Goal: Task Accomplishment & Management: Use online tool/utility

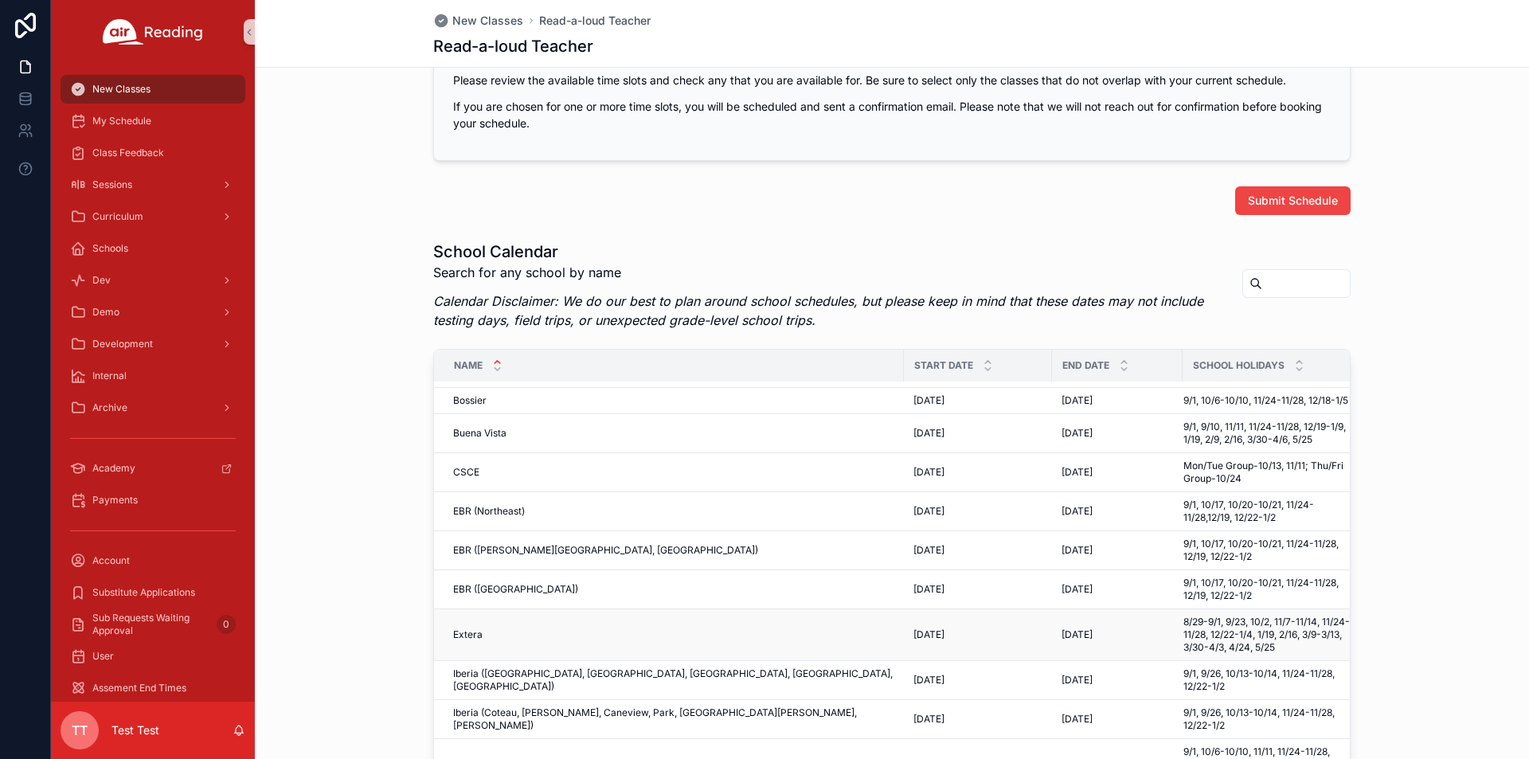
scroll to position [1225, 0]
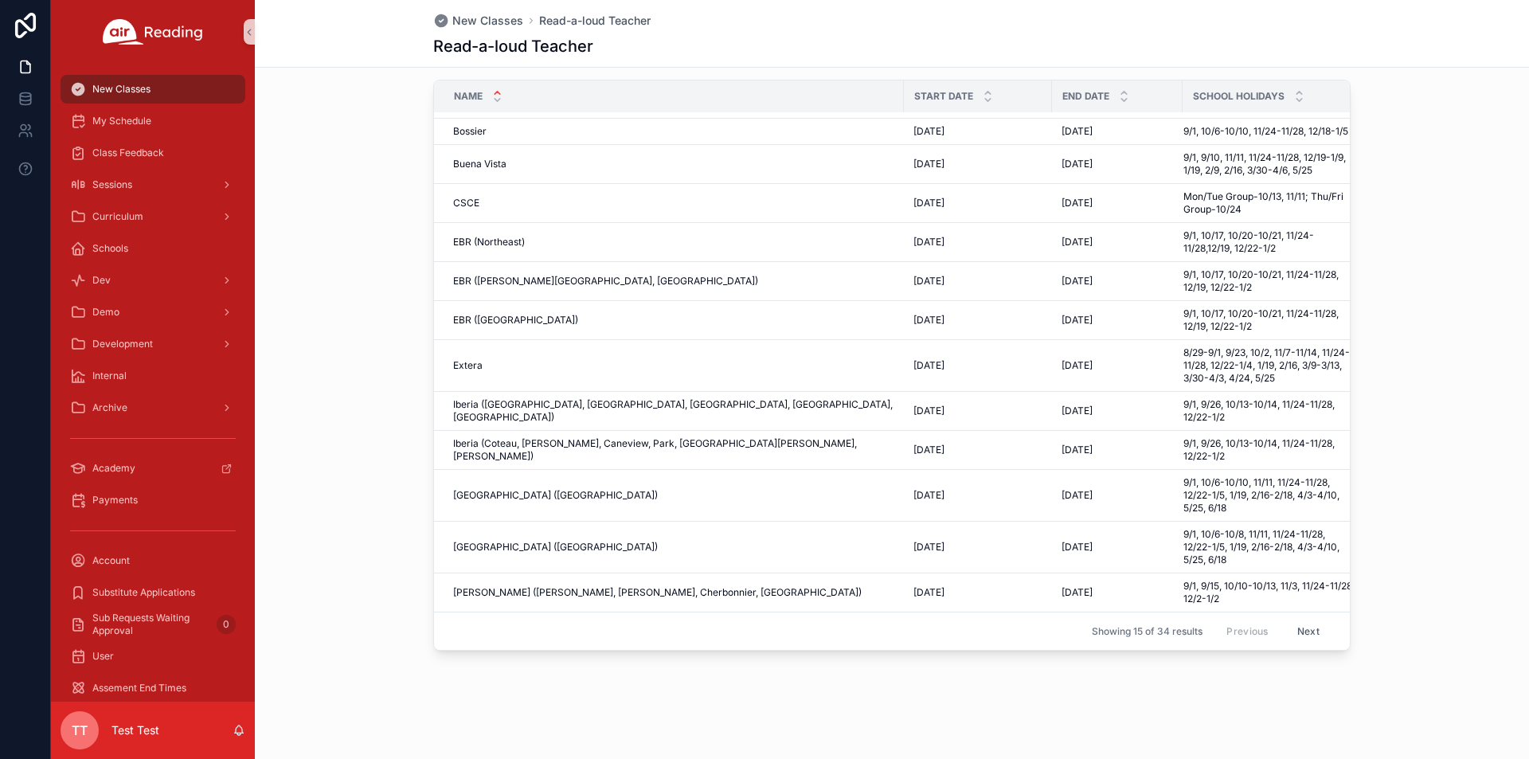
click at [1306, 620] on button "Next" at bounding box center [1308, 631] width 45 height 25
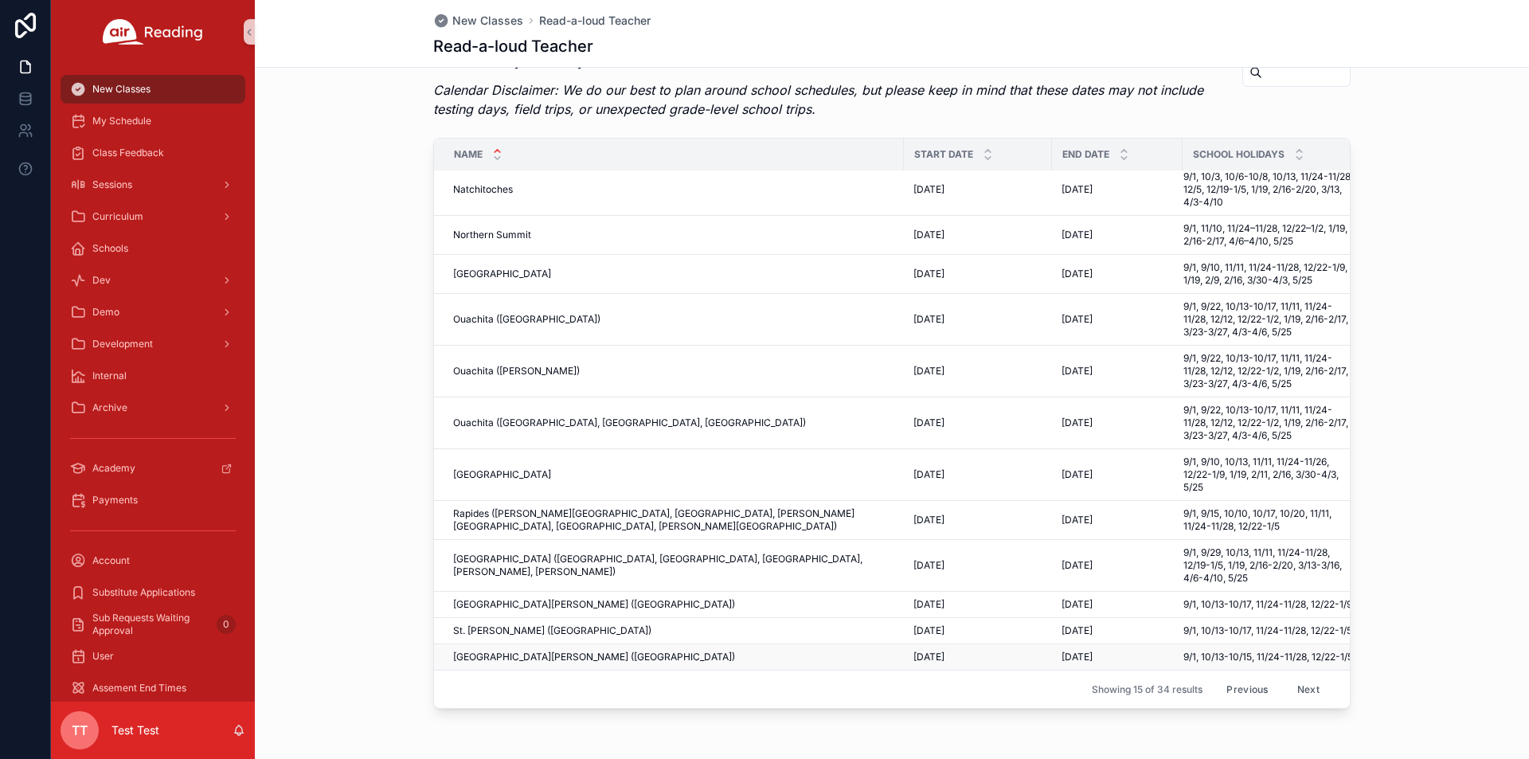
scroll to position [1225, 0]
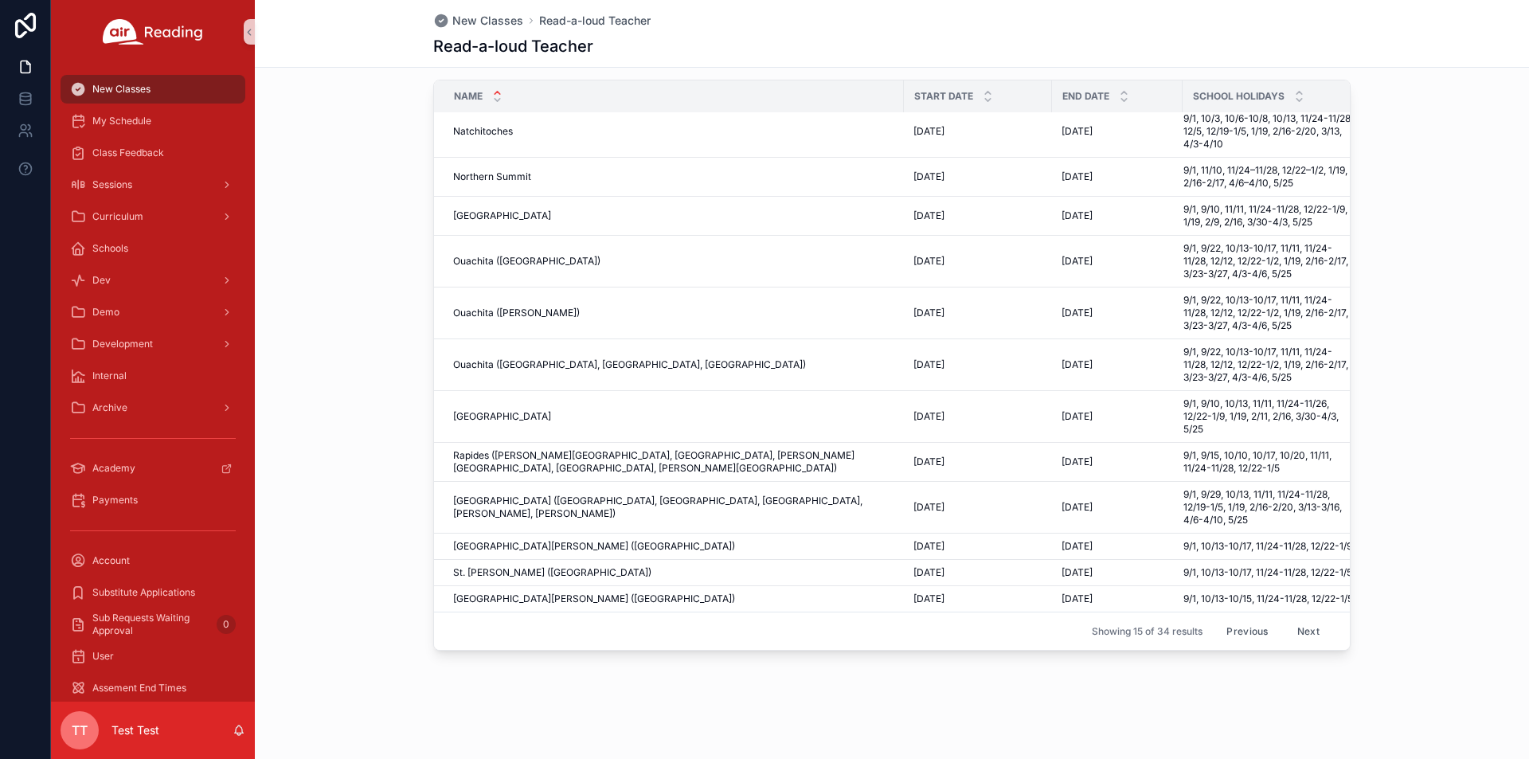
click at [1291, 619] on button "Next" at bounding box center [1308, 631] width 45 height 25
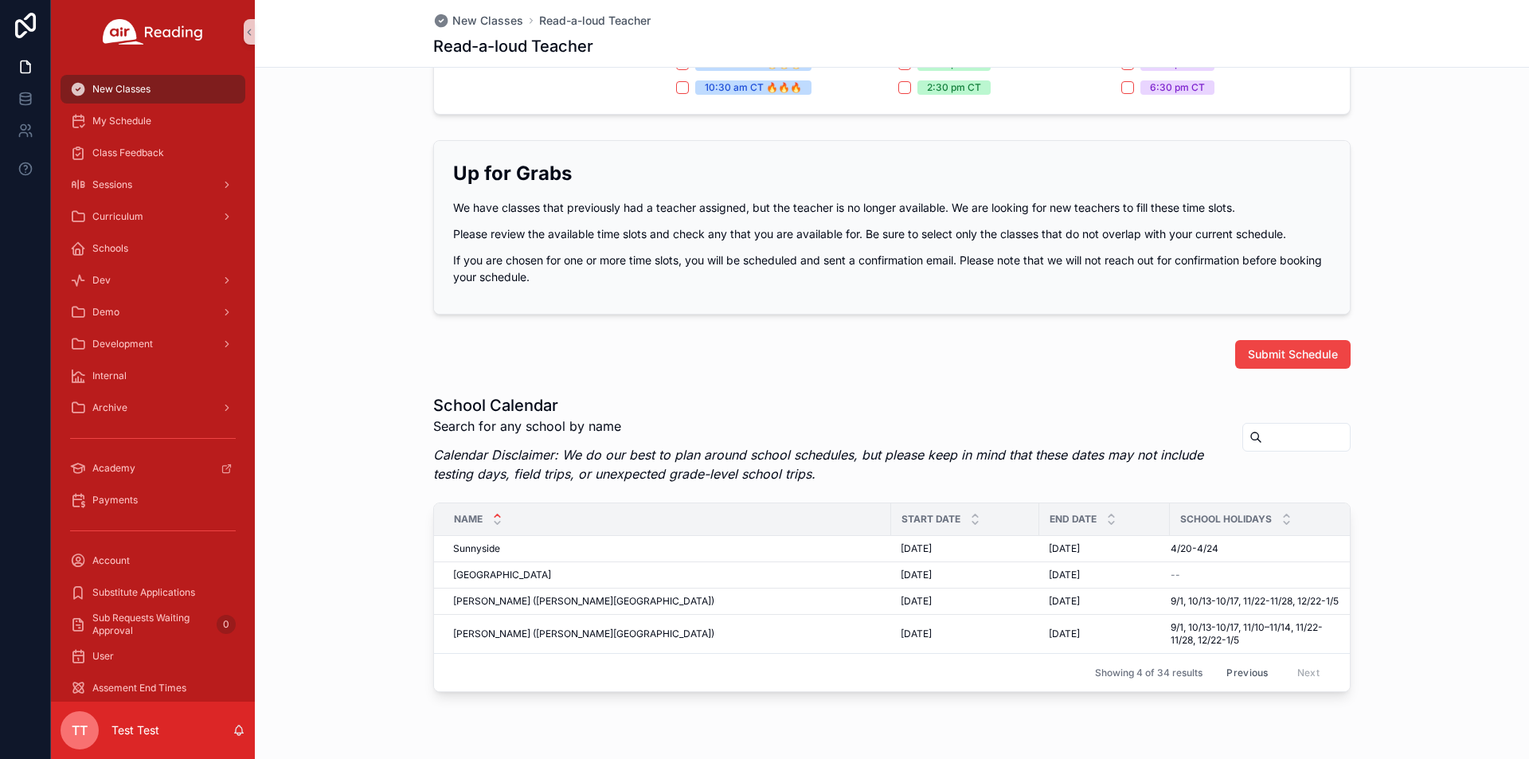
scroll to position [855, 0]
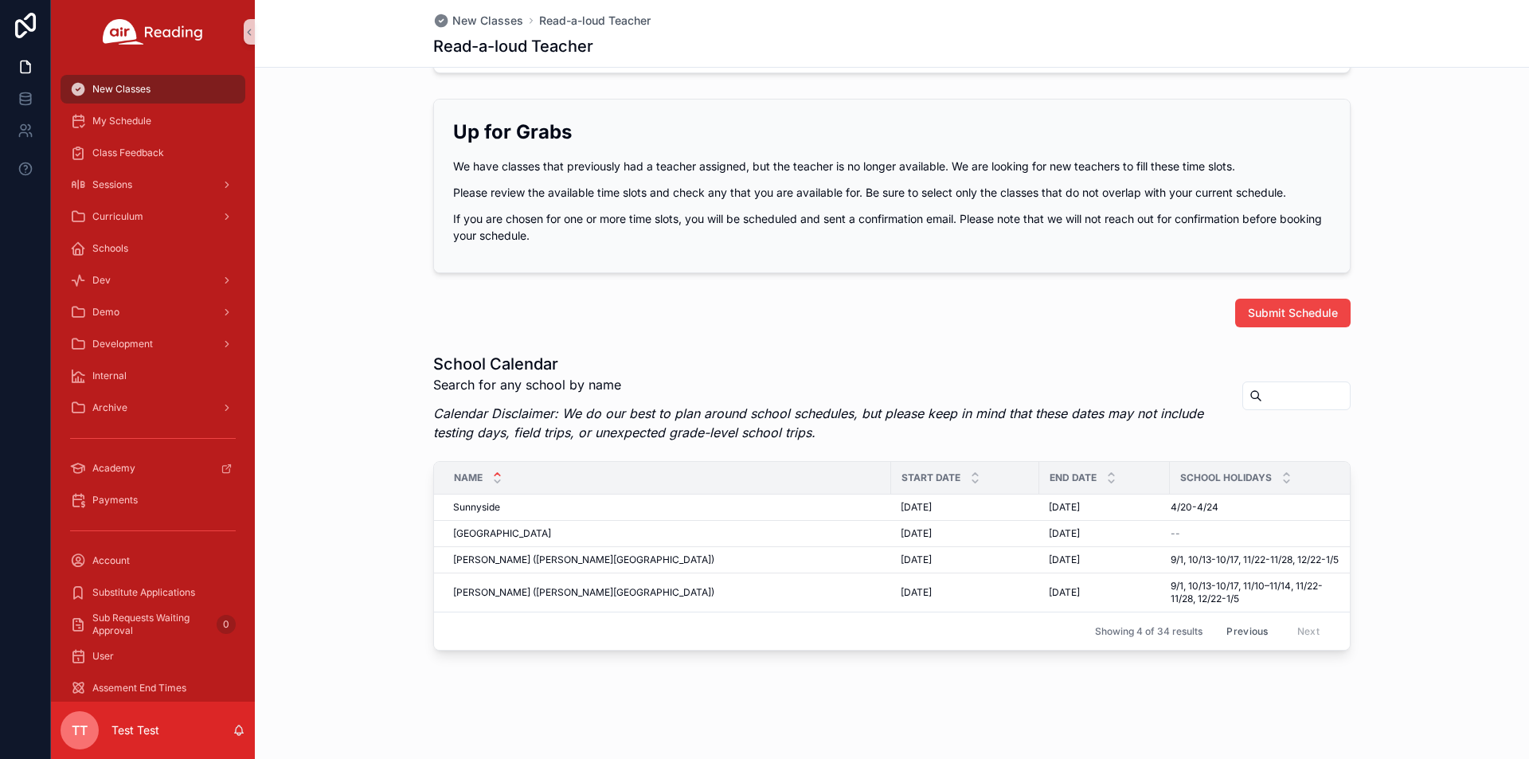
click at [85, 734] on span "TT" at bounding box center [80, 730] width 16 height 19
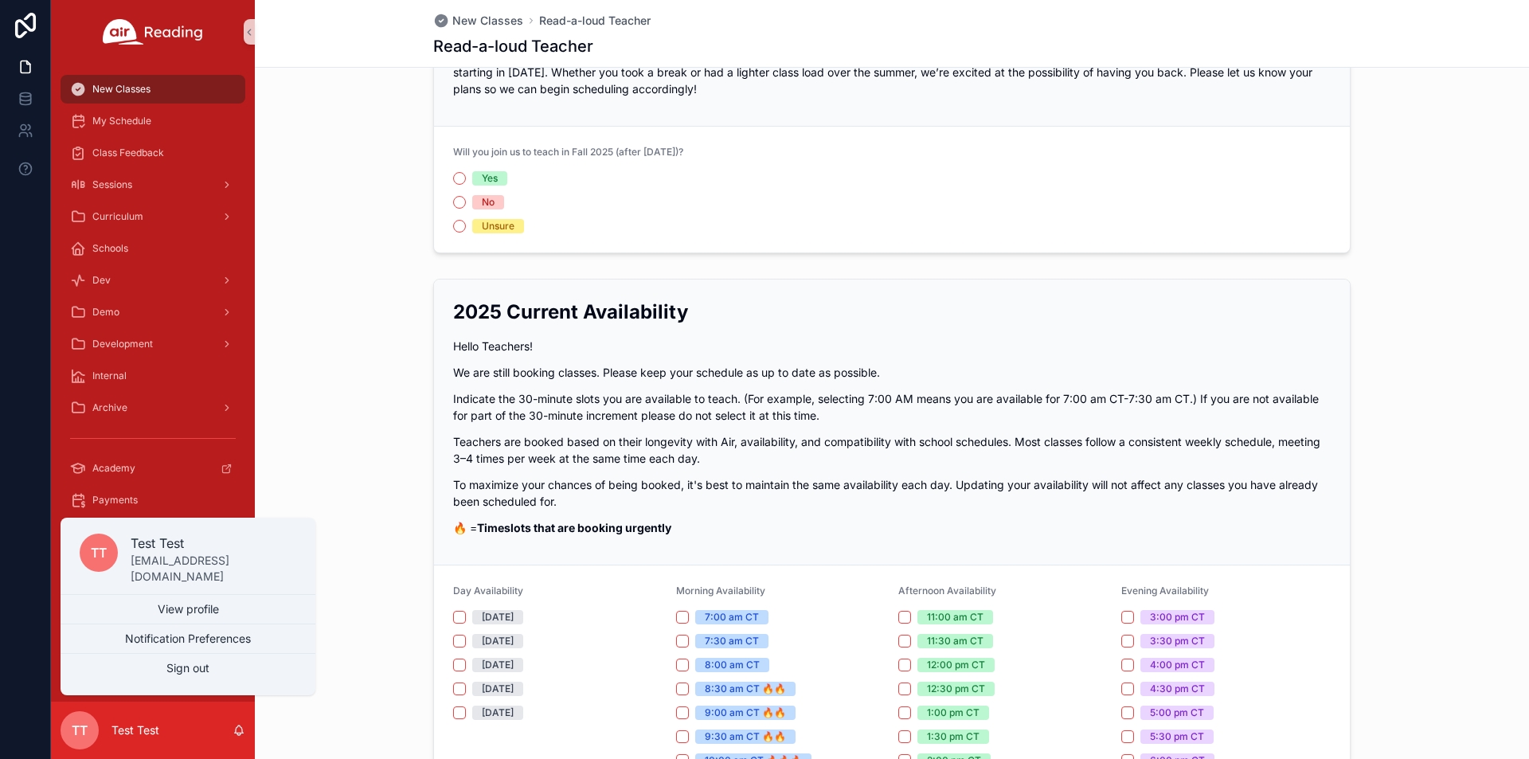
scroll to position [0, 0]
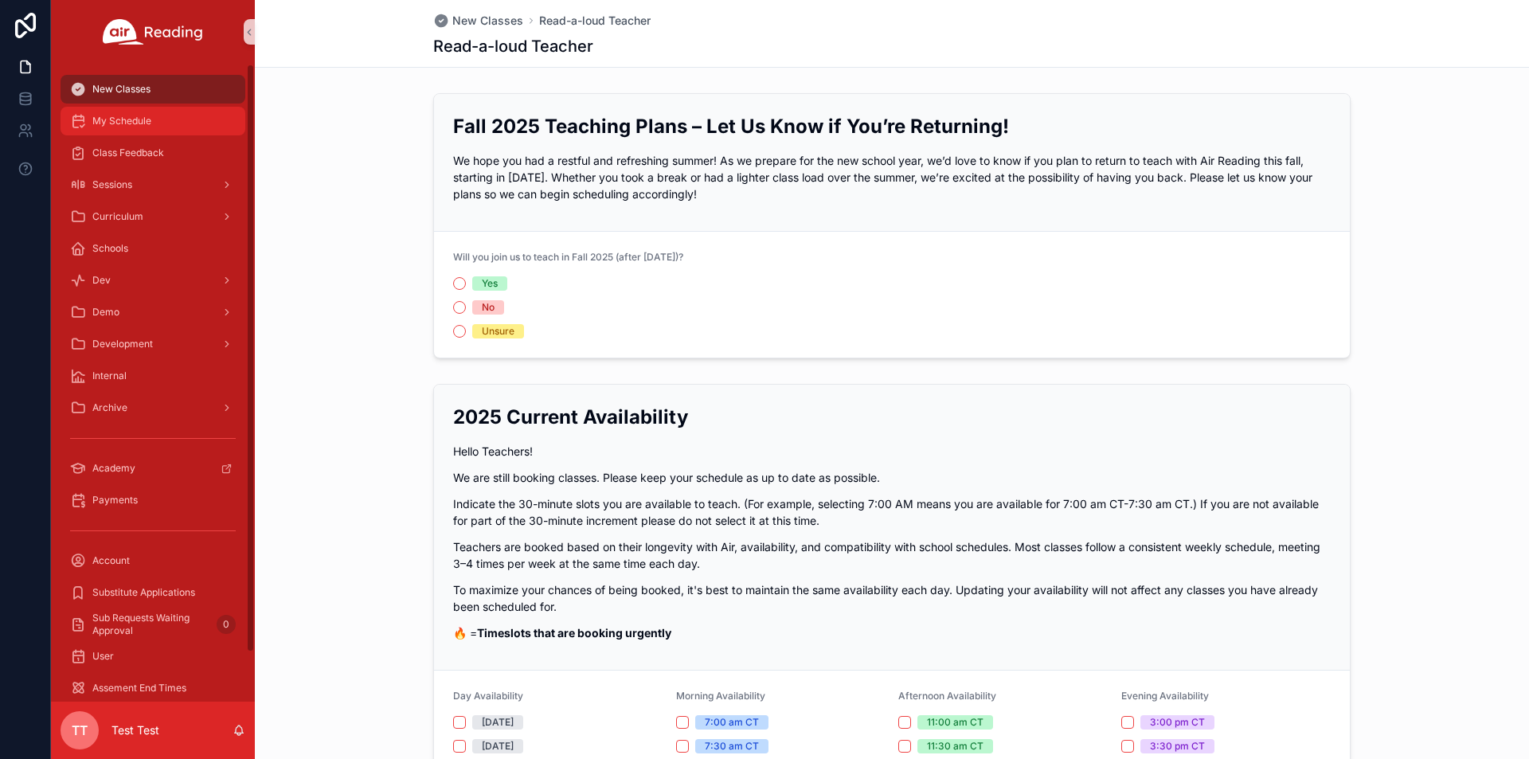
click at [117, 111] on div "My Schedule" at bounding box center [153, 120] width 166 height 25
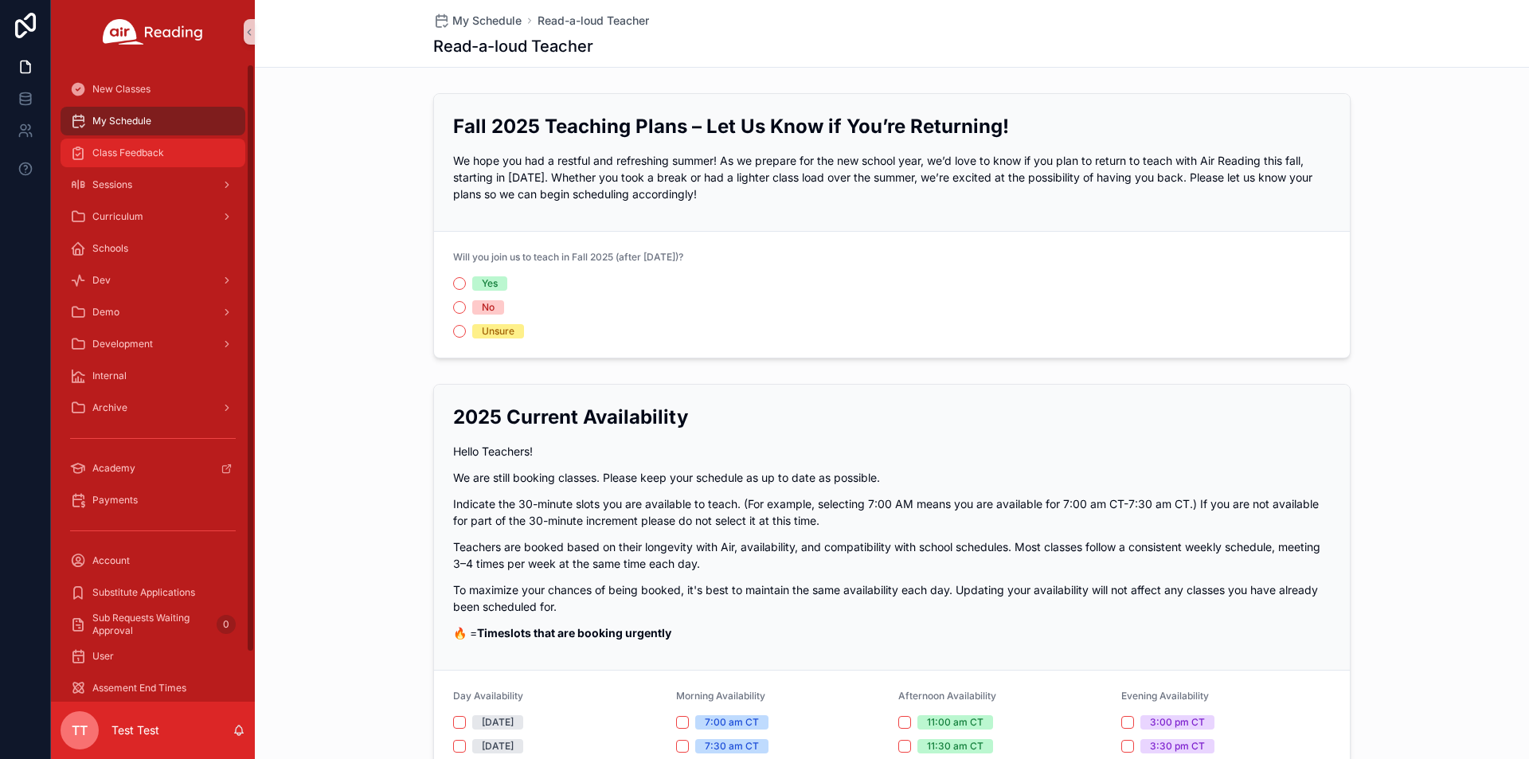
click at [177, 152] on div "Class Feedback" at bounding box center [153, 152] width 166 height 25
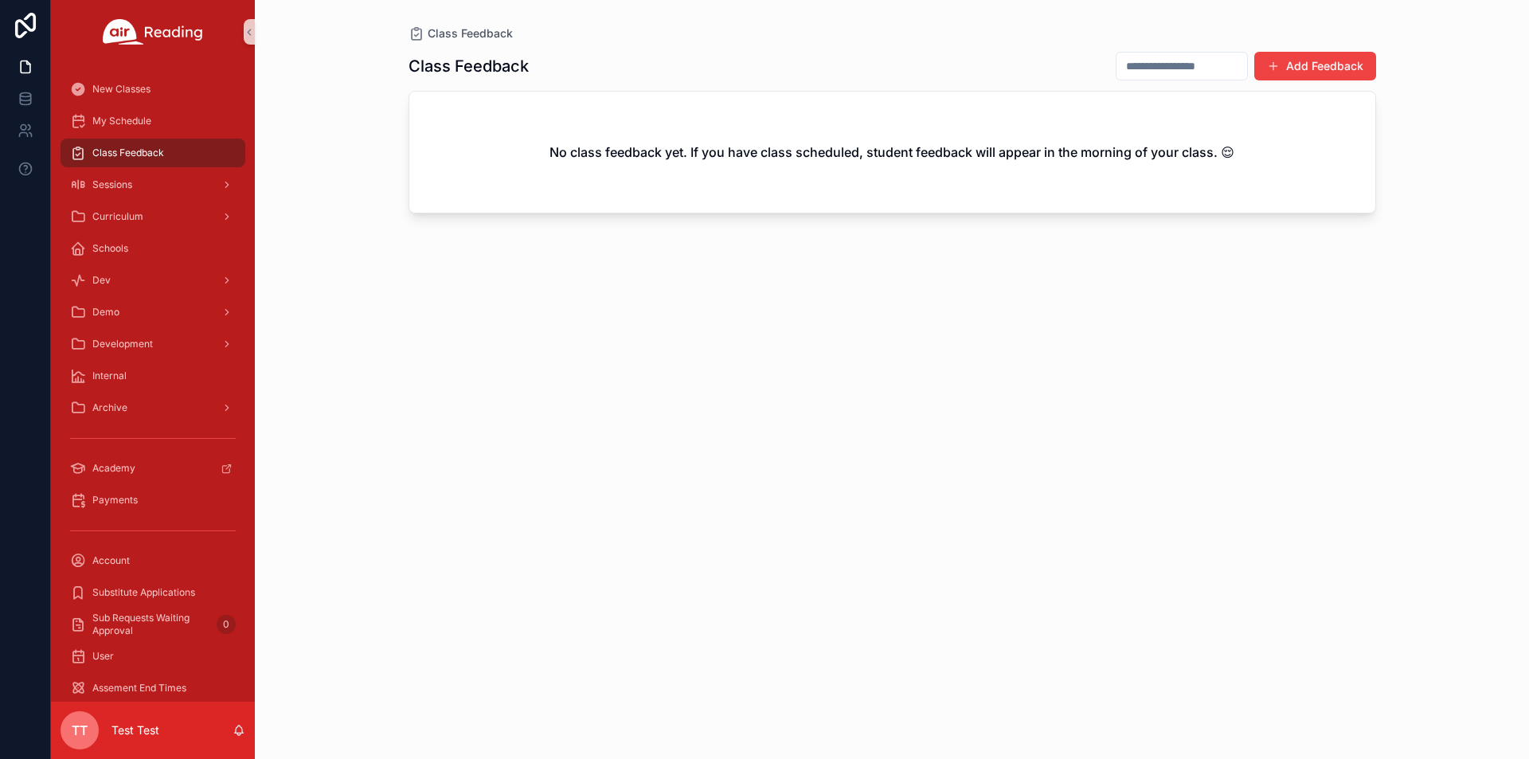
click at [1147, 71] on input "scrollable content" at bounding box center [1181, 66] width 131 height 22
type input "**********"
click at [98, 74] on div "New Classes" at bounding box center [153, 89] width 204 height 32
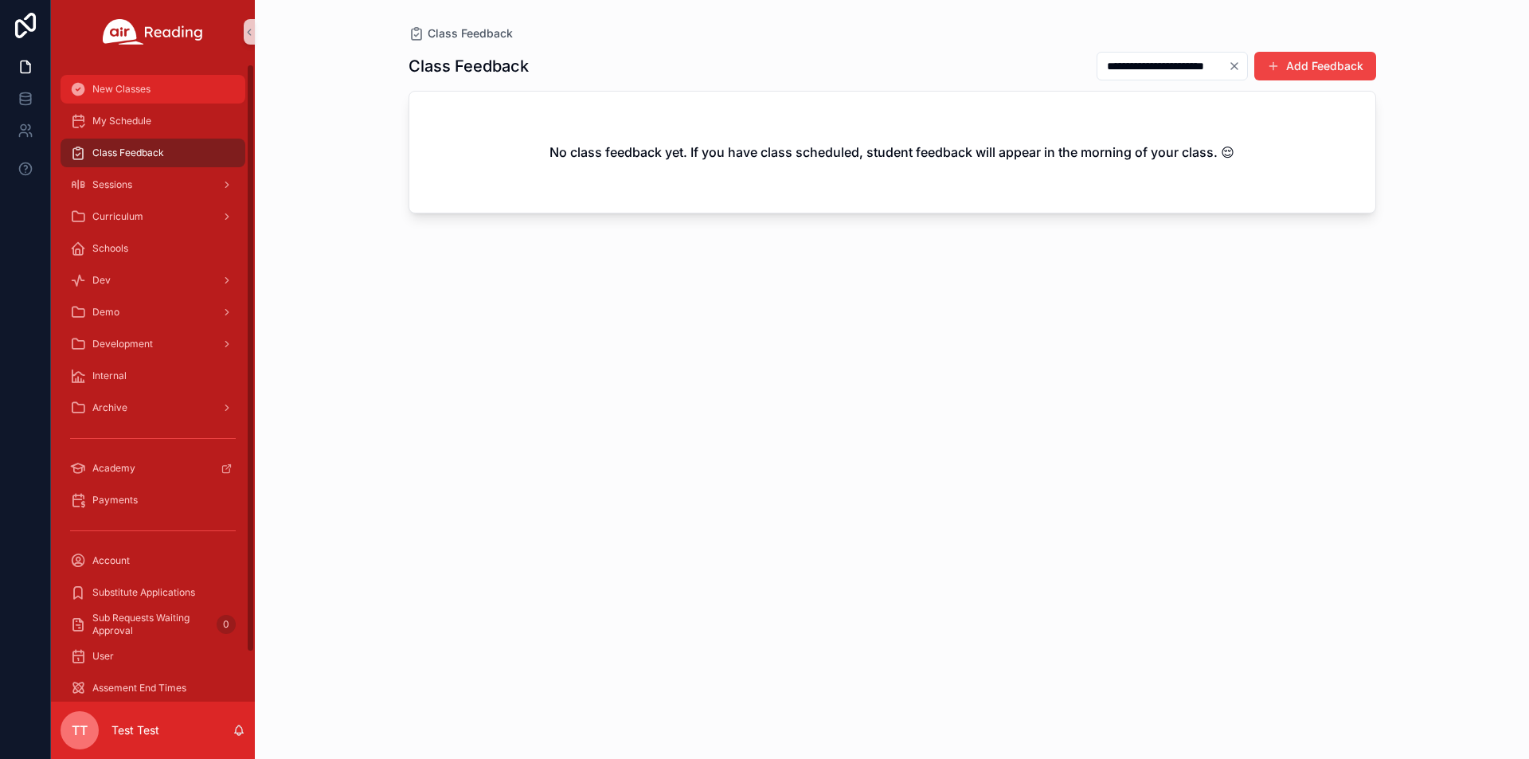
click at [107, 85] on span "New Classes" at bounding box center [121, 89] width 58 height 13
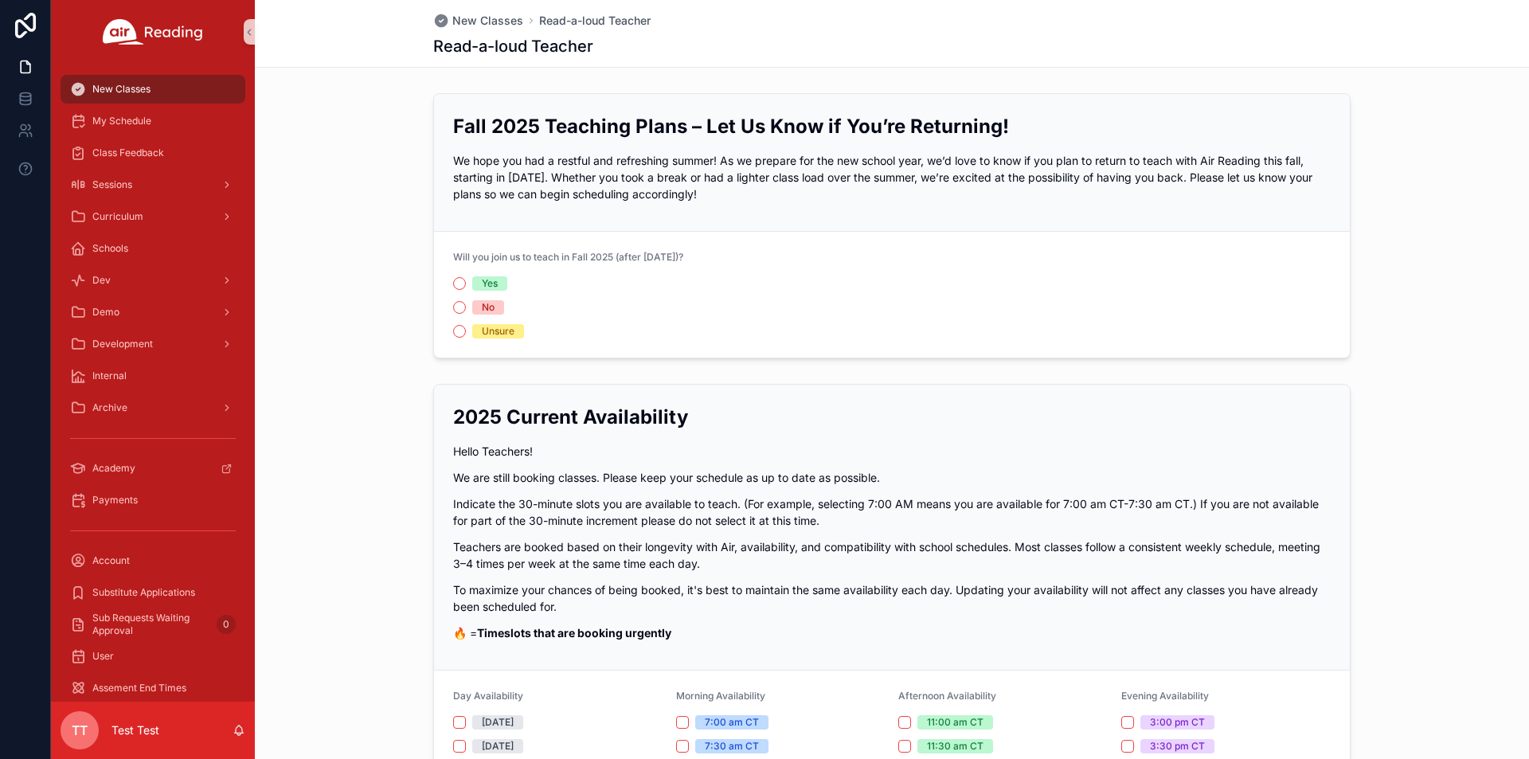
click at [84, 734] on span "TT" at bounding box center [80, 730] width 16 height 19
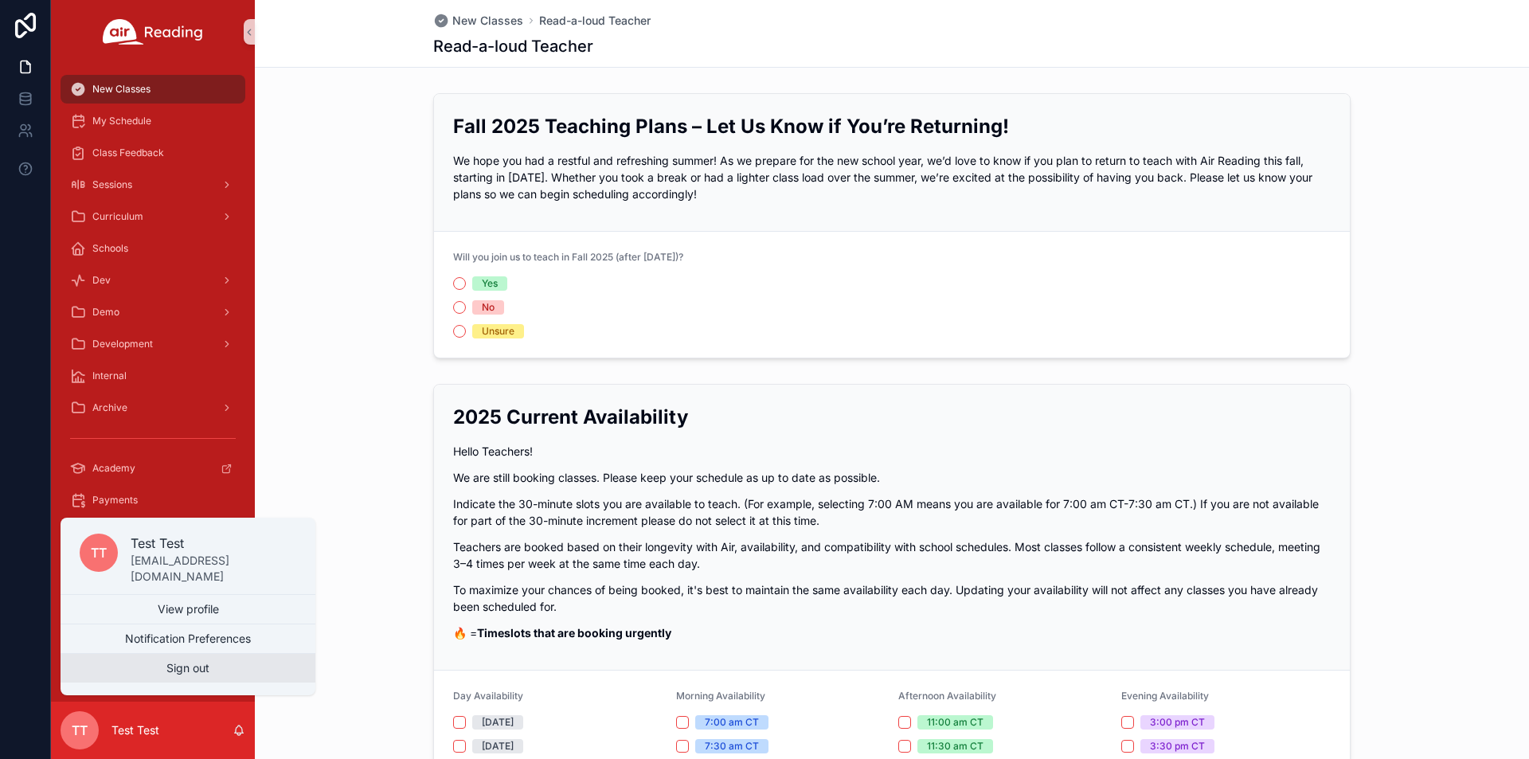
click at [184, 672] on button "Sign out" at bounding box center [188, 668] width 255 height 29
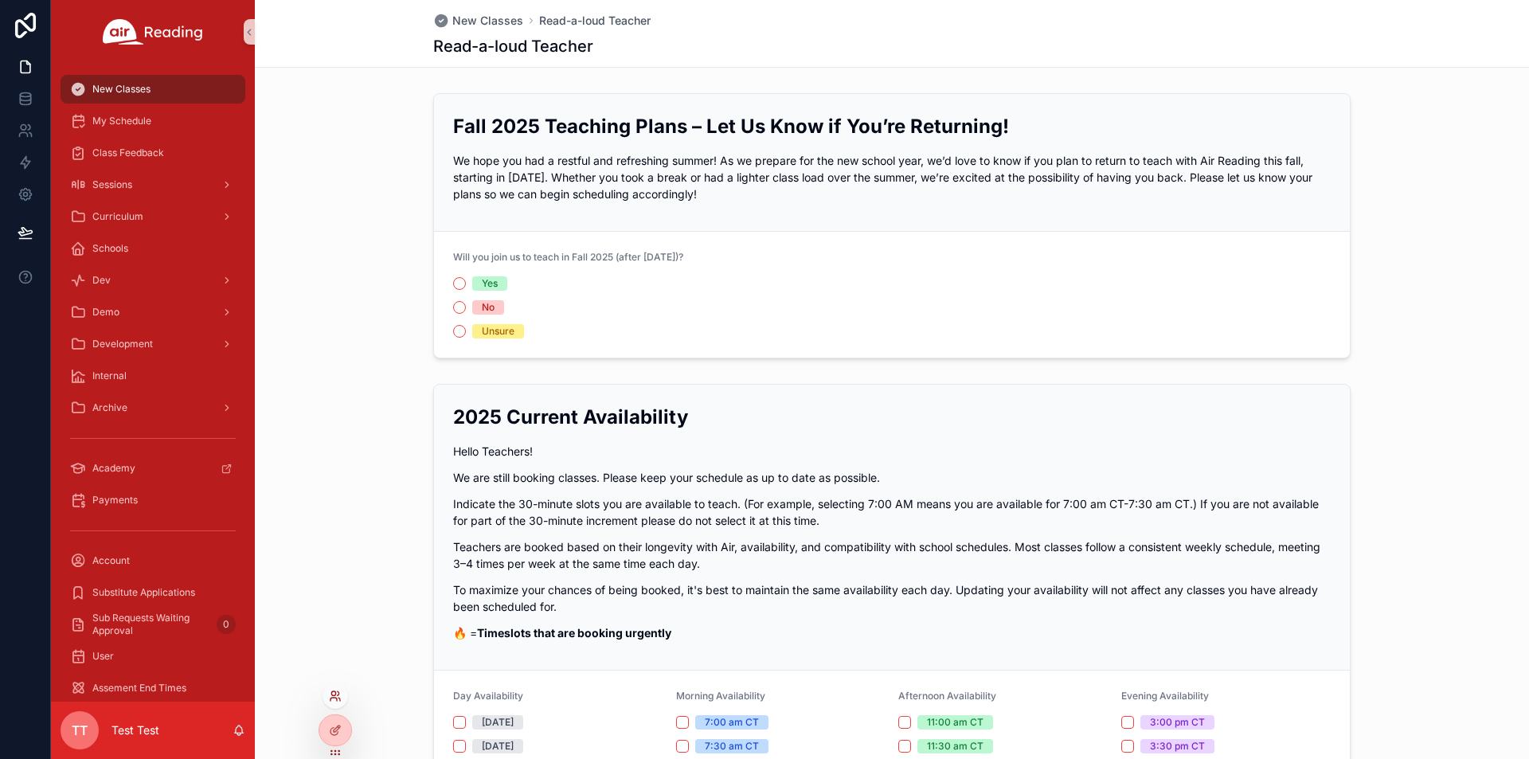
click at [335, 694] on icon at bounding box center [333, 693] width 4 height 4
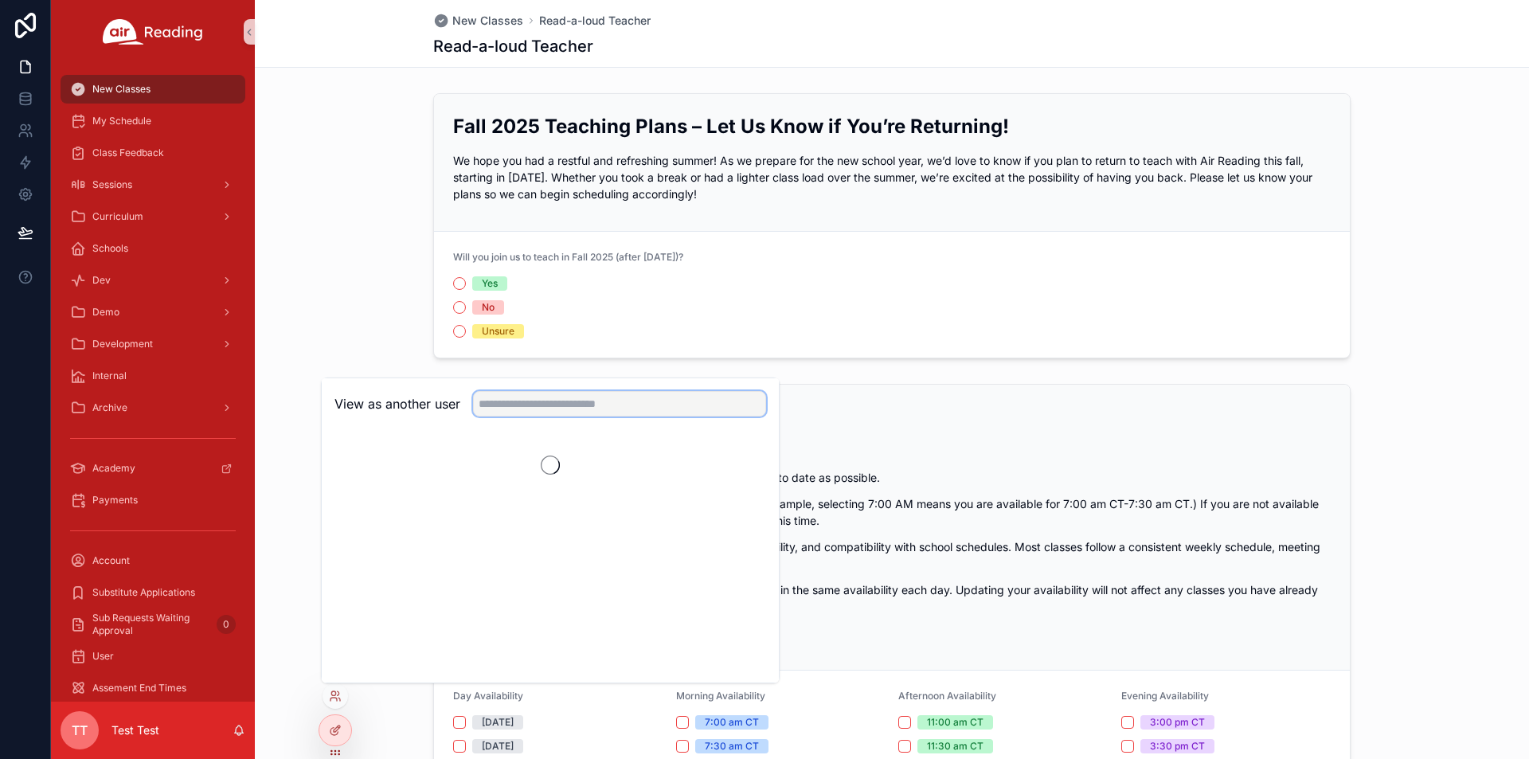
click at [530, 397] on input "text" at bounding box center [619, 403] width 293 height 25
paste input "**********"
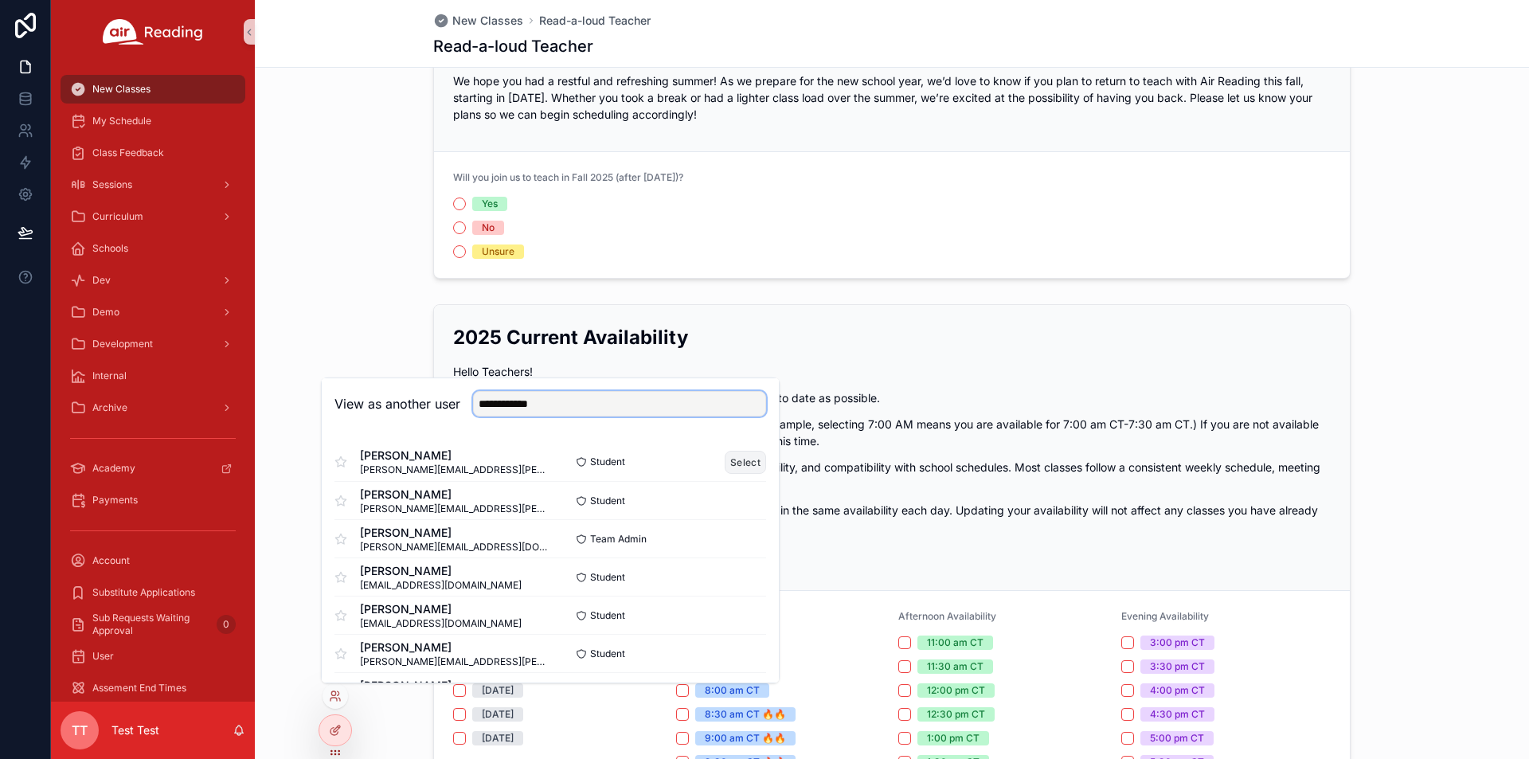
type input "**********"
click at [737, 466] on button "Select" at bounding box center [745, 462] width 41 height 23
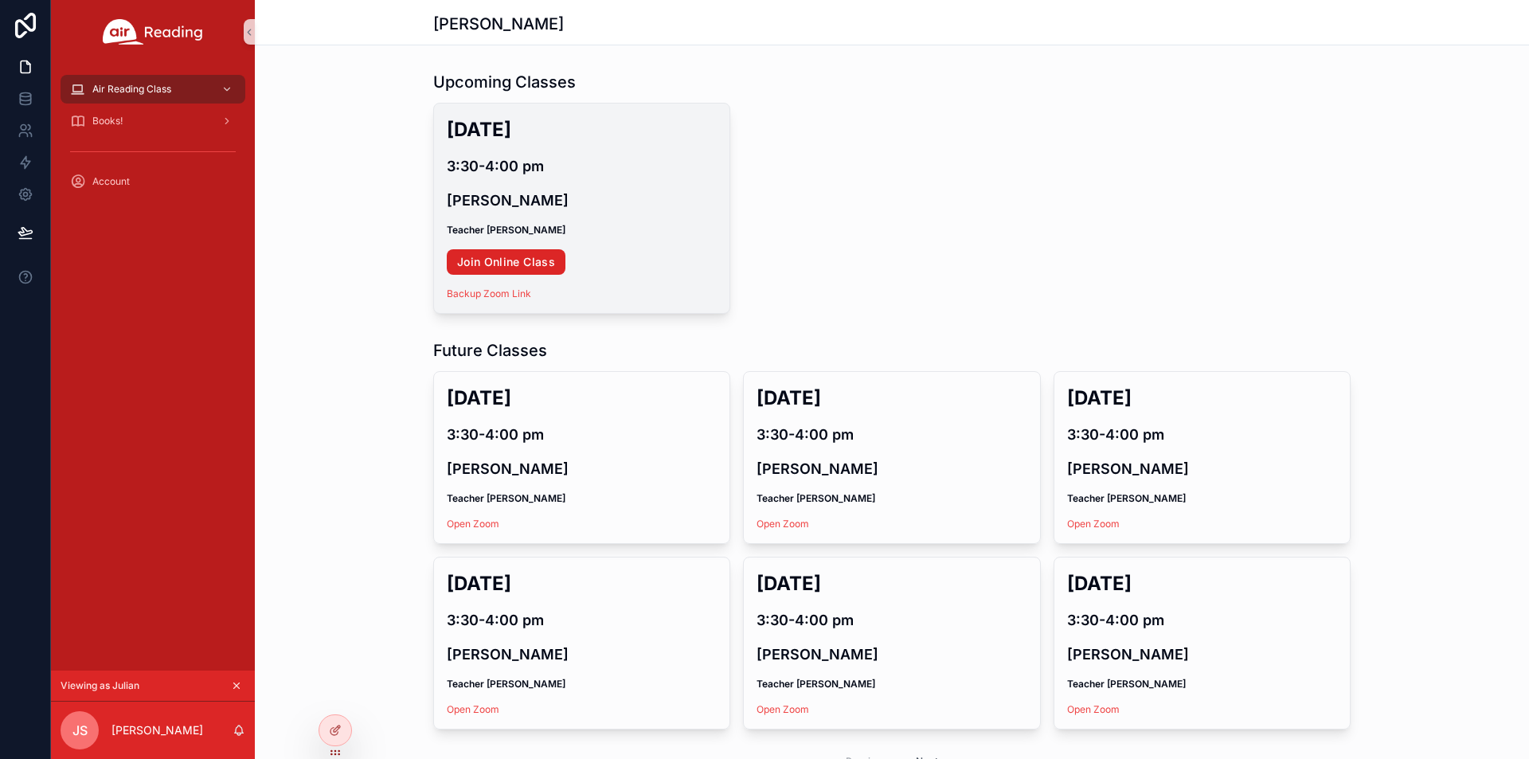
click at [494, 270] on link "Join Online Class" at bounding box center [506, 261] width 119 height 25
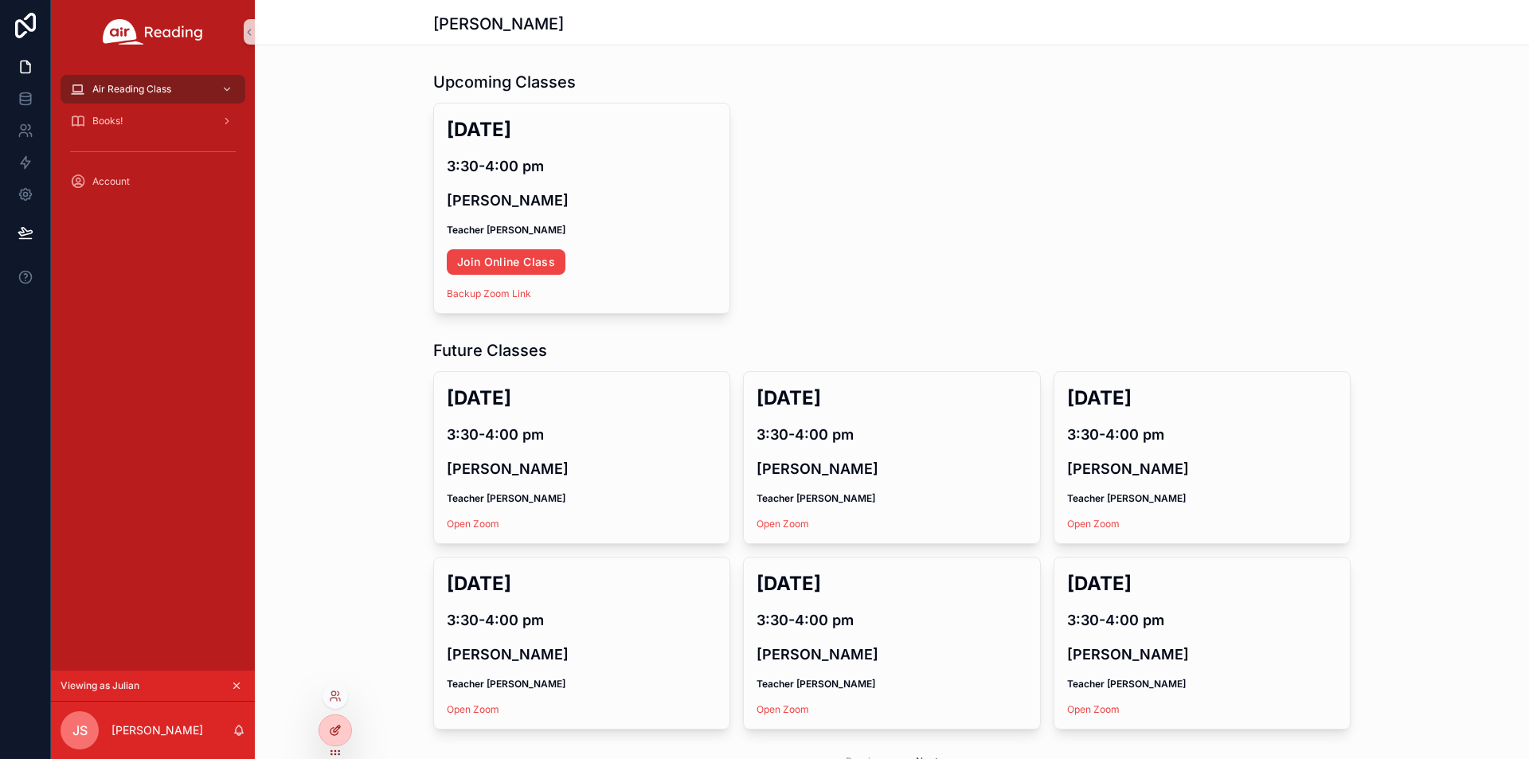
click at [335, 732] on icon at bounding box center [337, 728] width 6 height 6
click at [334, 710] on div "Future Classes Mon, Sep 8 3:30-4:00 pm Julian Scavo Teacher Cheryl Open Zoom We…" at bounding box center [892, 559] width 1274 height 453
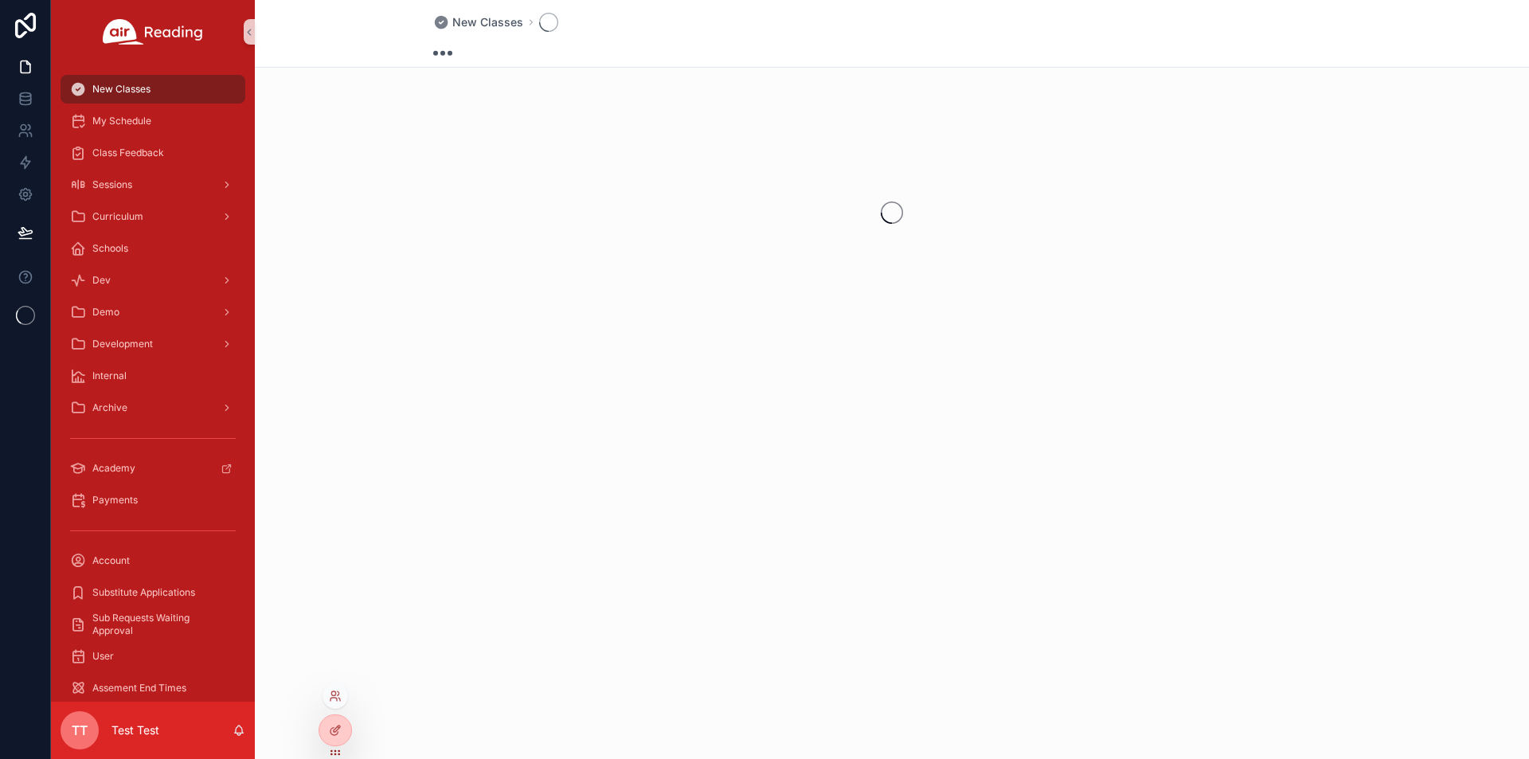
click at [340, 689] on div at bounding box center [334, 695] width 25 height 25
click at [334, 694] on icon at bounding box center [335, 696] width 13 height 13
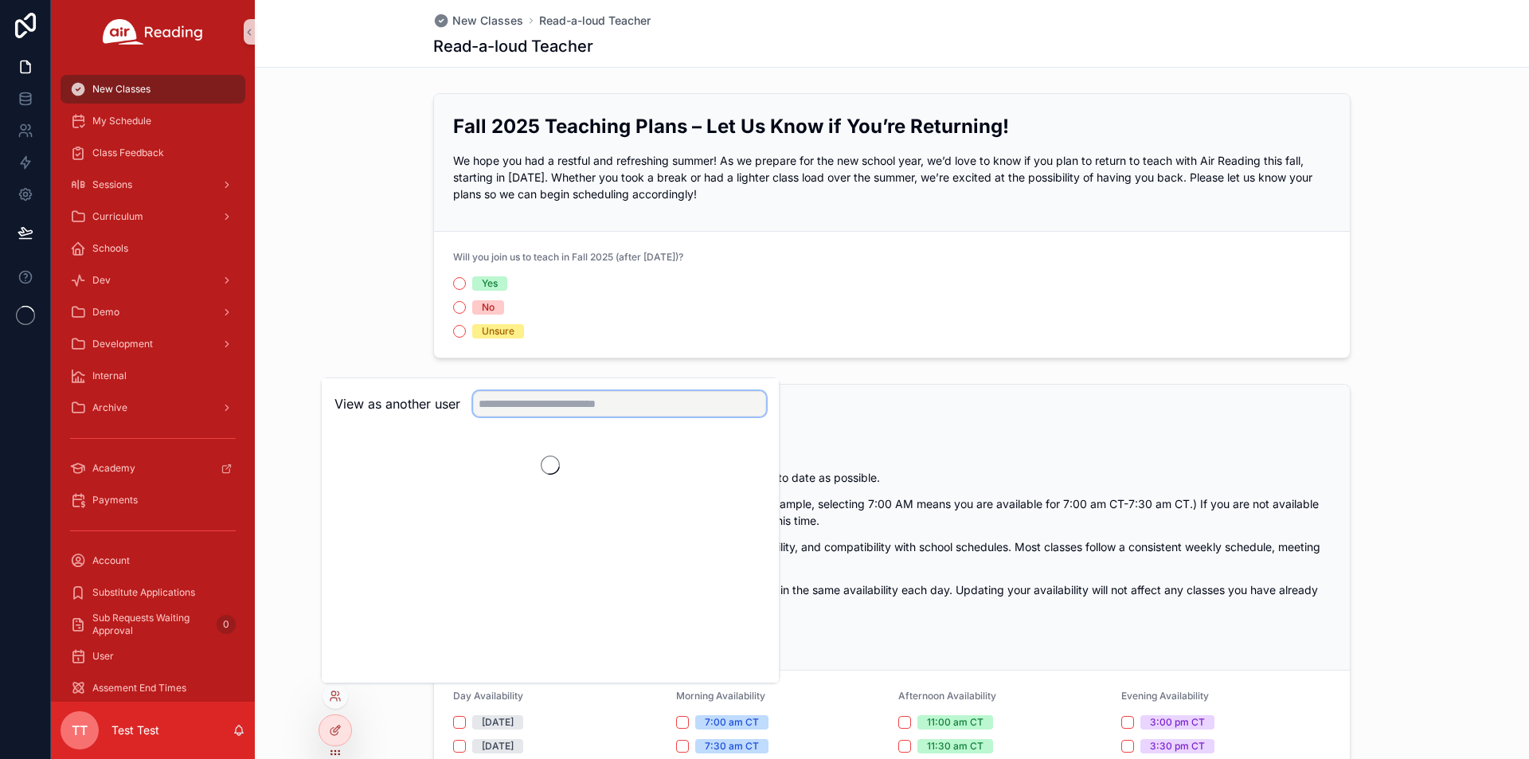
click at [529, 397] on input "text" at bounding box center [619, 403] width 293 height 25
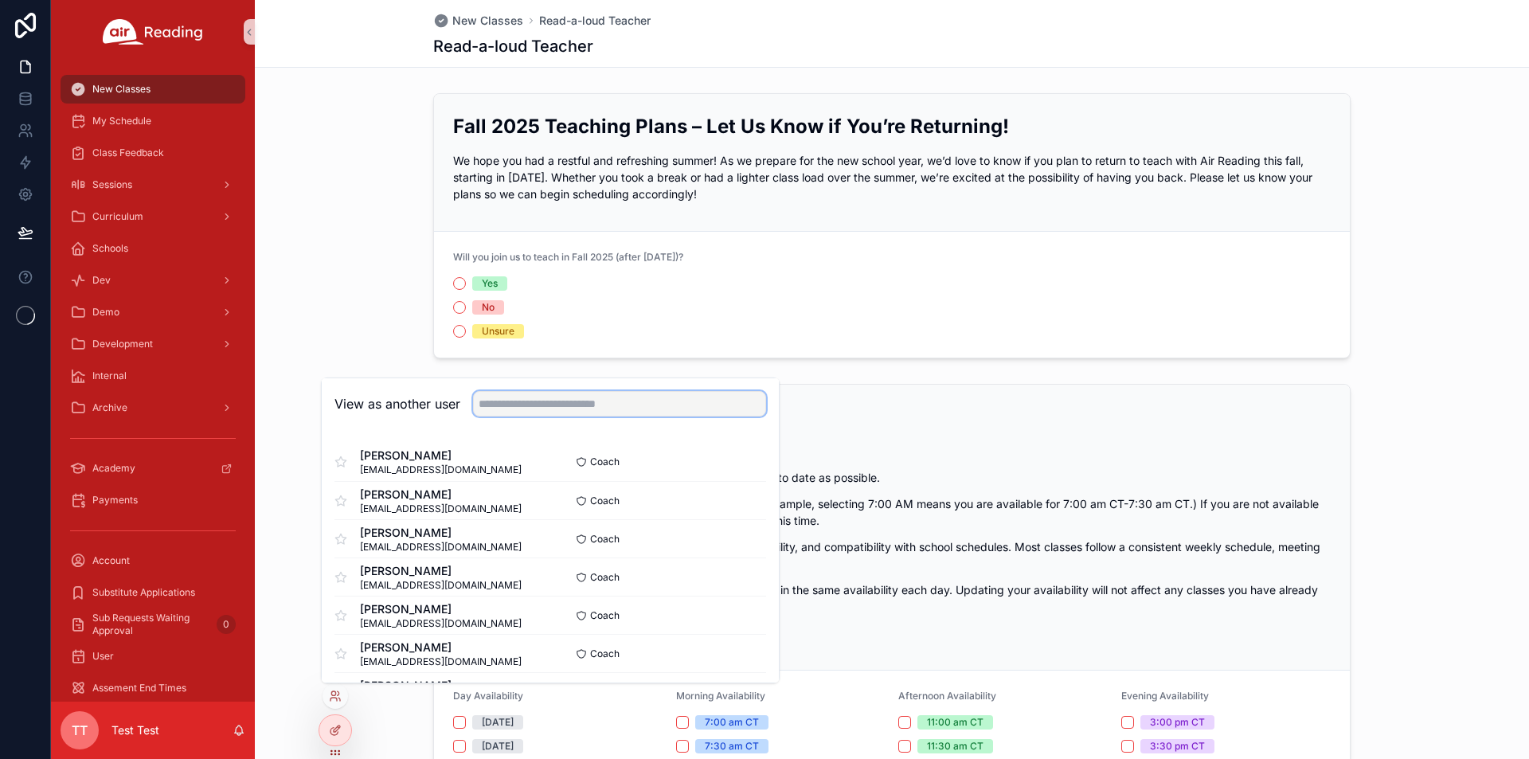
paste input "**********"
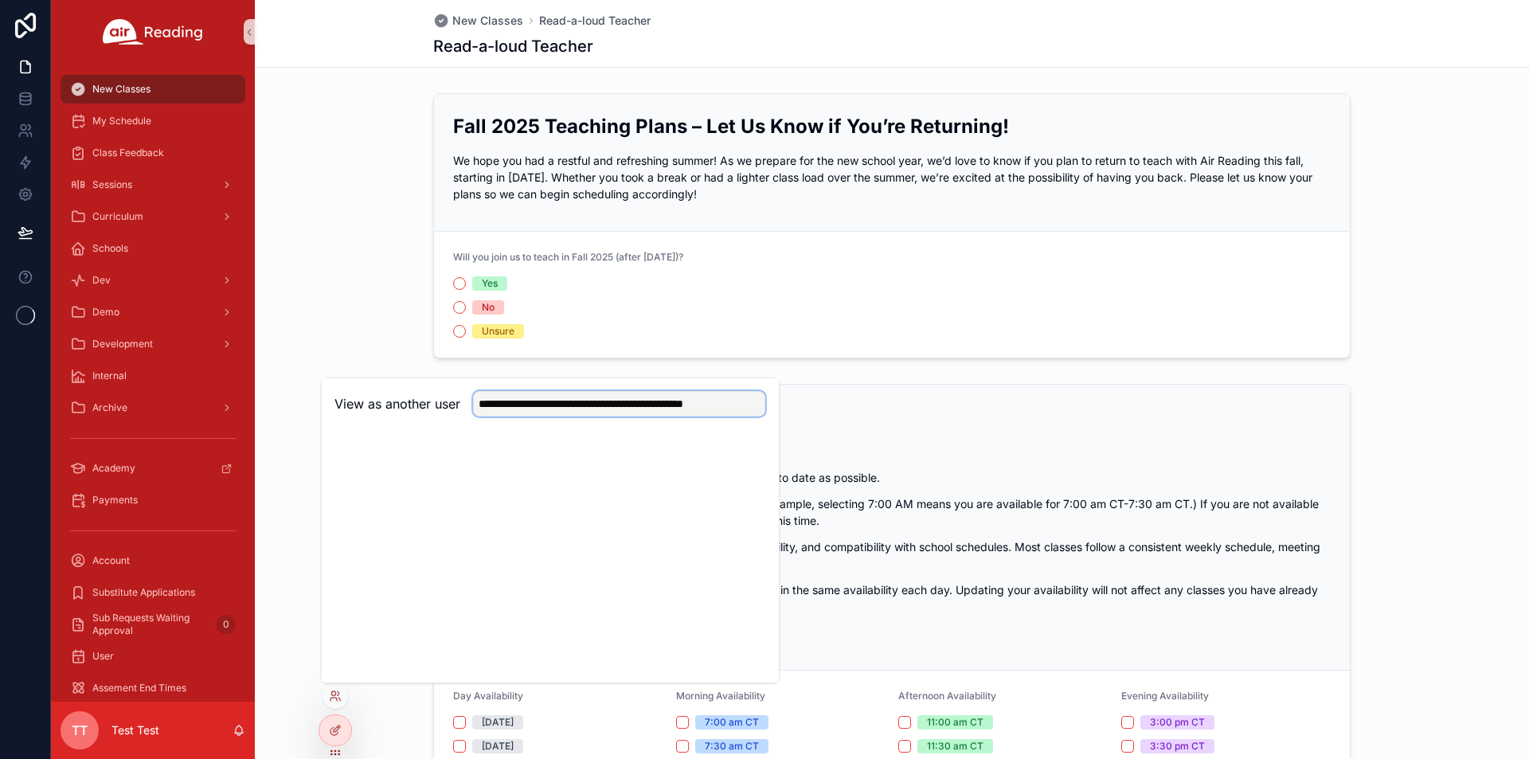
click at [655, 404] on input "**********" at bounding box center [619, 403] width 292 height 25
paste input "text"
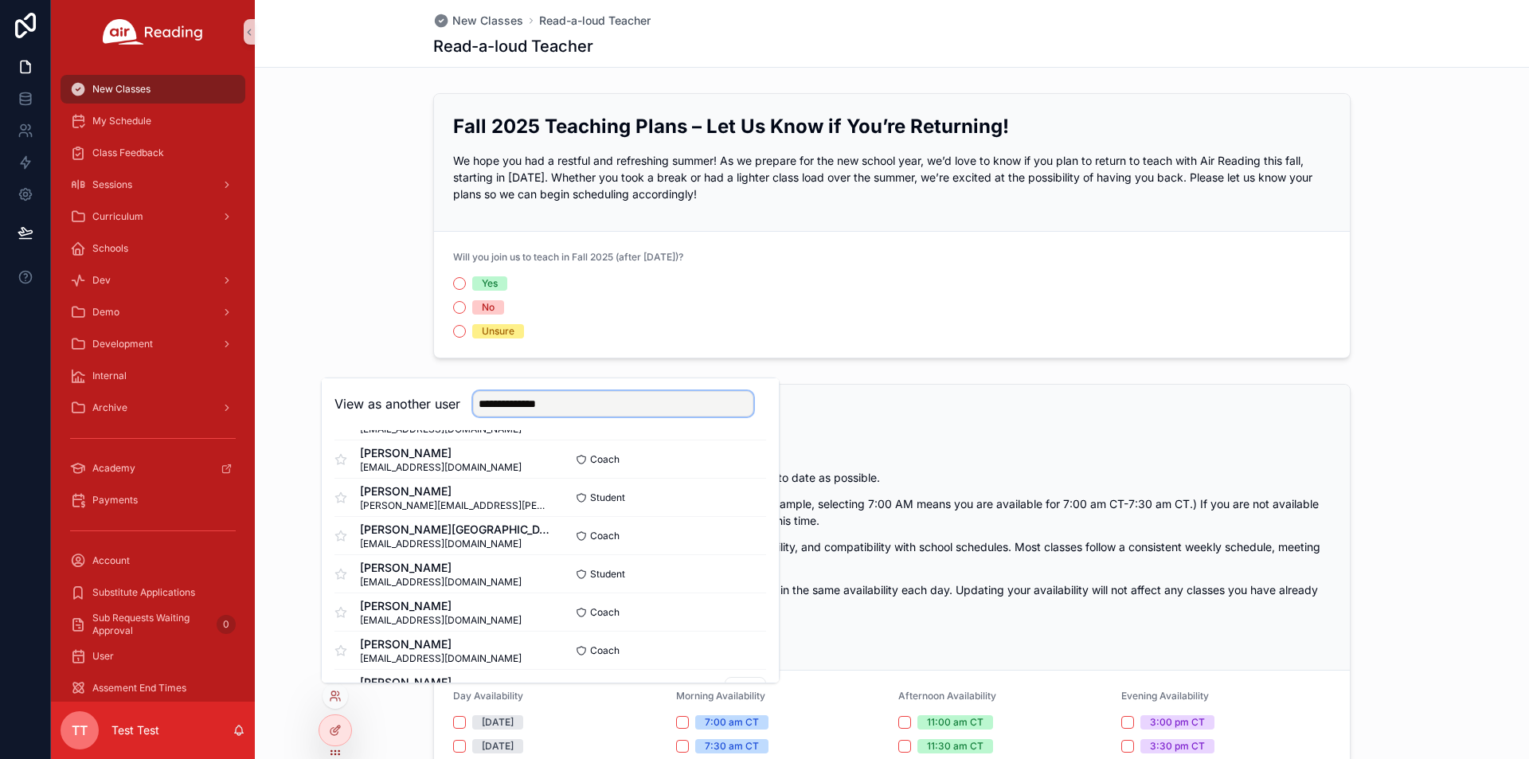
scroll to position [117, 0]
type input "**********"
click at [729, 657] on button "Select" at bounding box center [745, 650] width 41 height 23
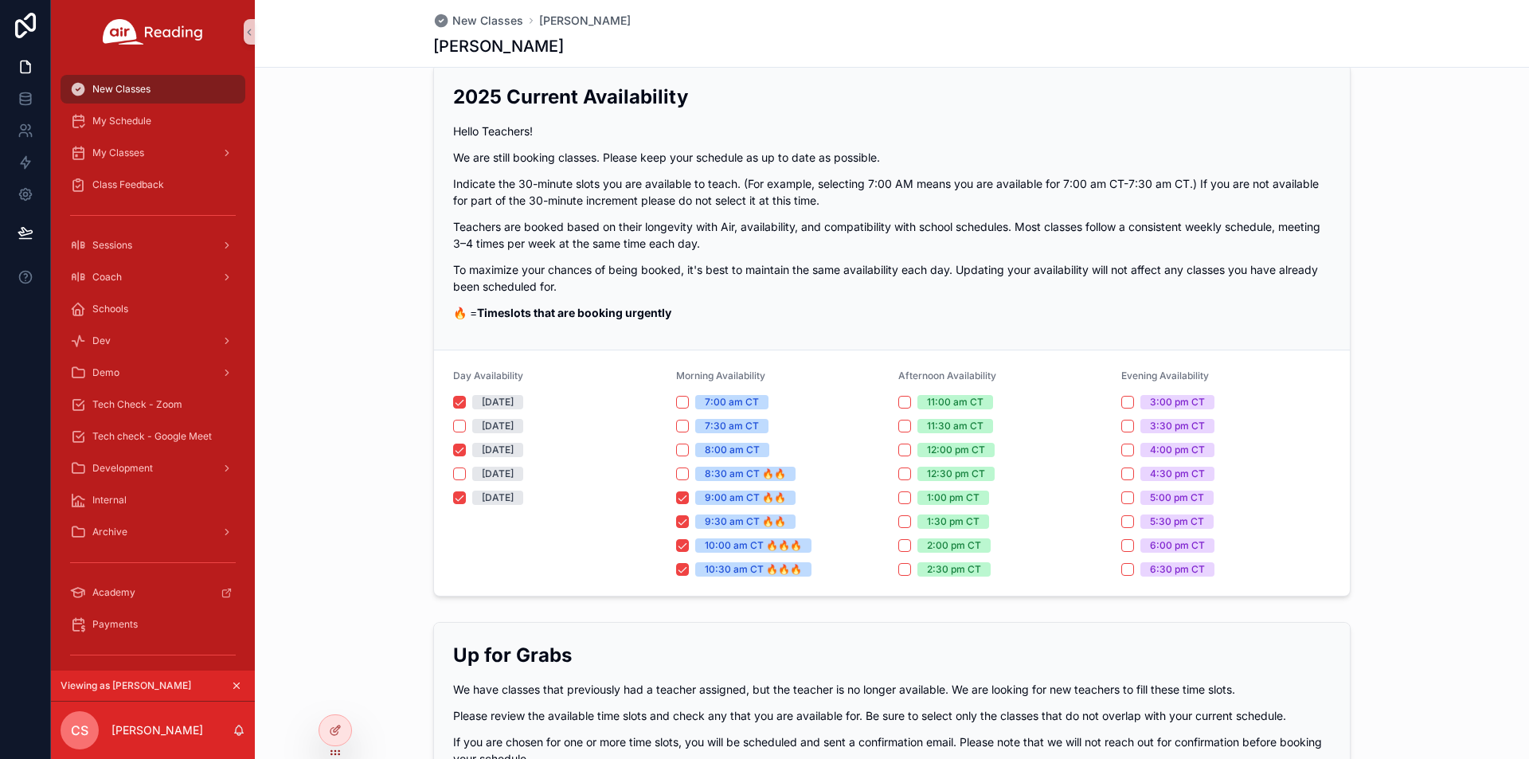
scroll to position [398, 0]
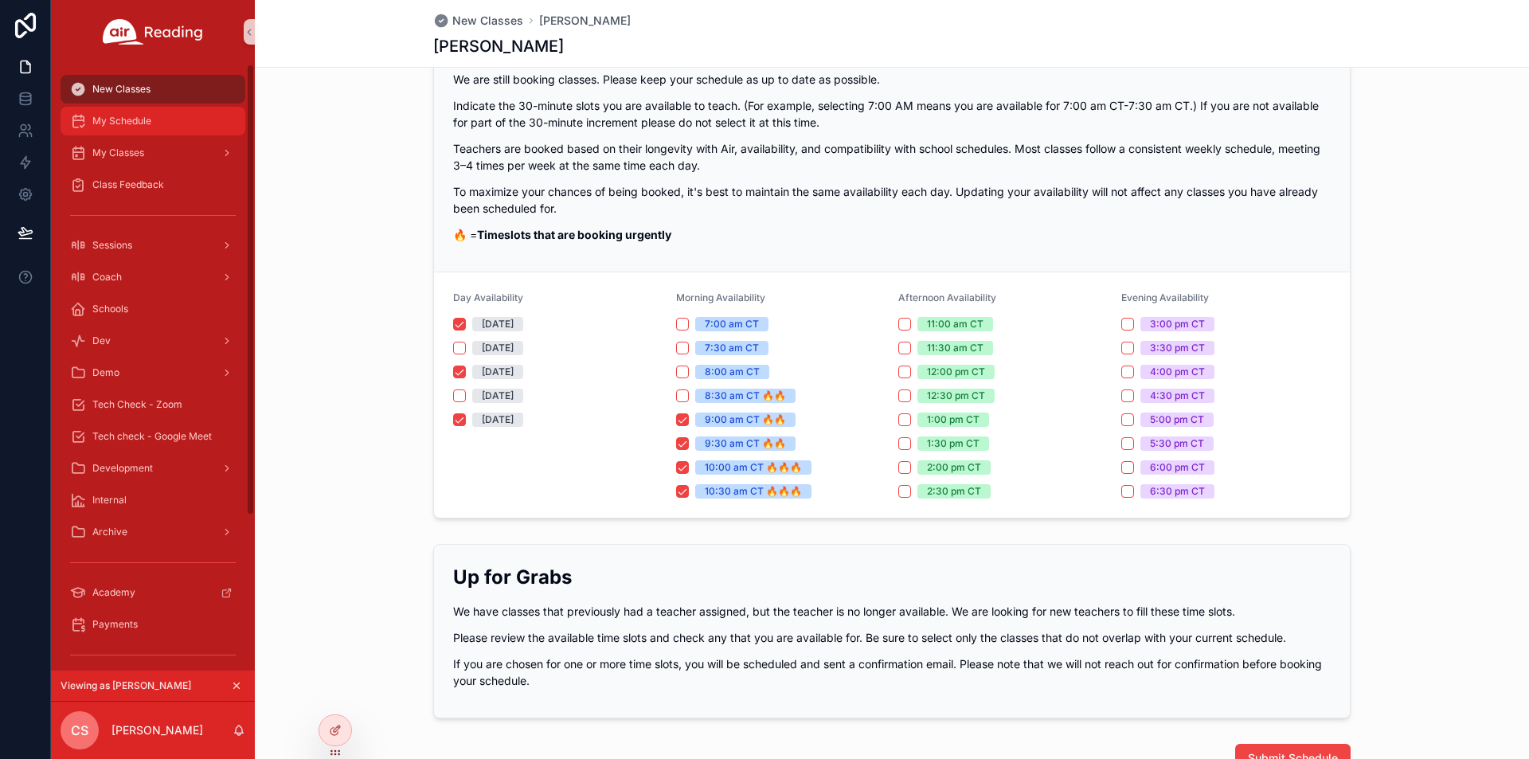
click at [127, 118] on span "My Schedule" at bounding box center [121, 121] width 59 height 13
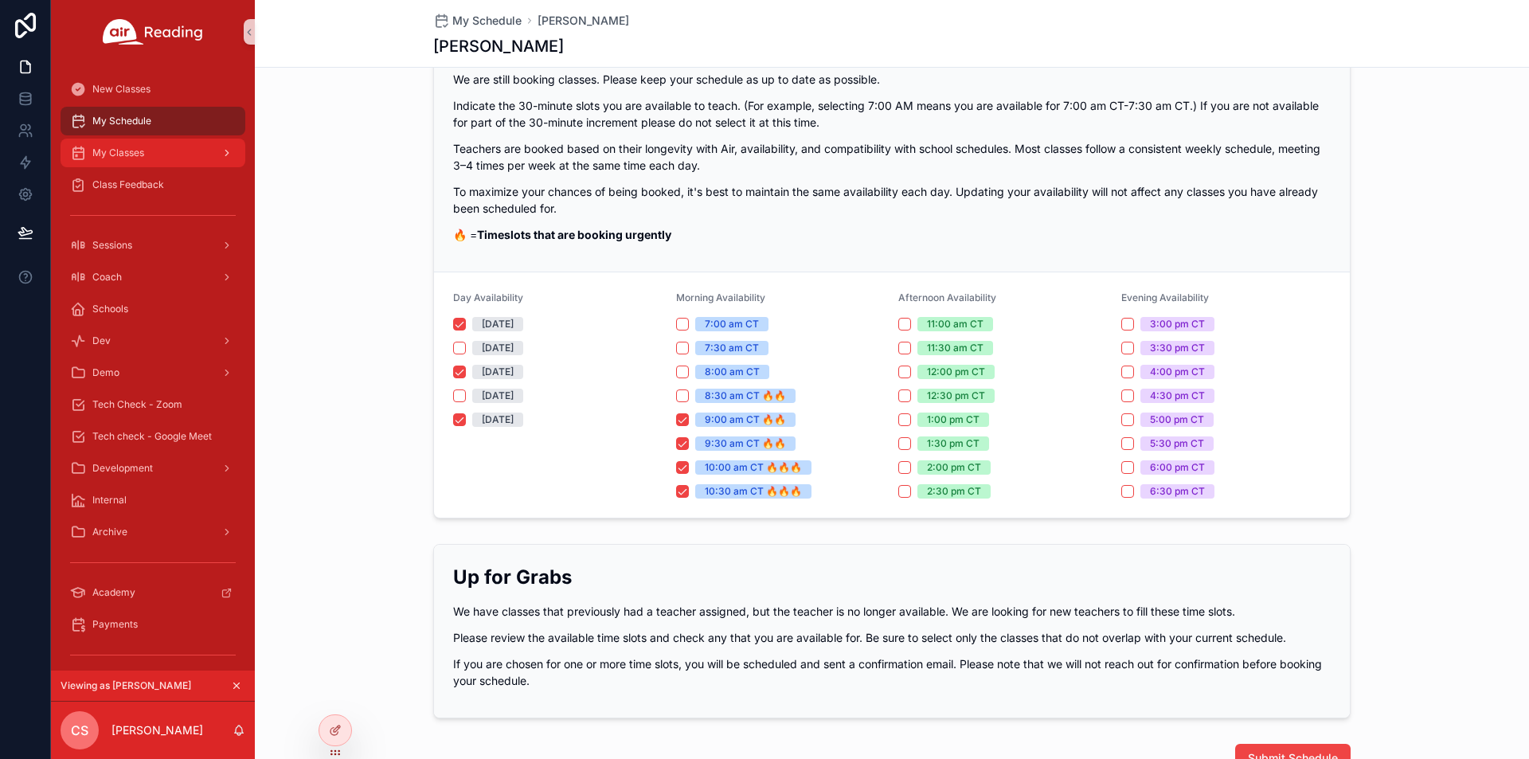
click at [129, 156] on span "My Classes" at bounding box center [118, 153] width 52 height 13
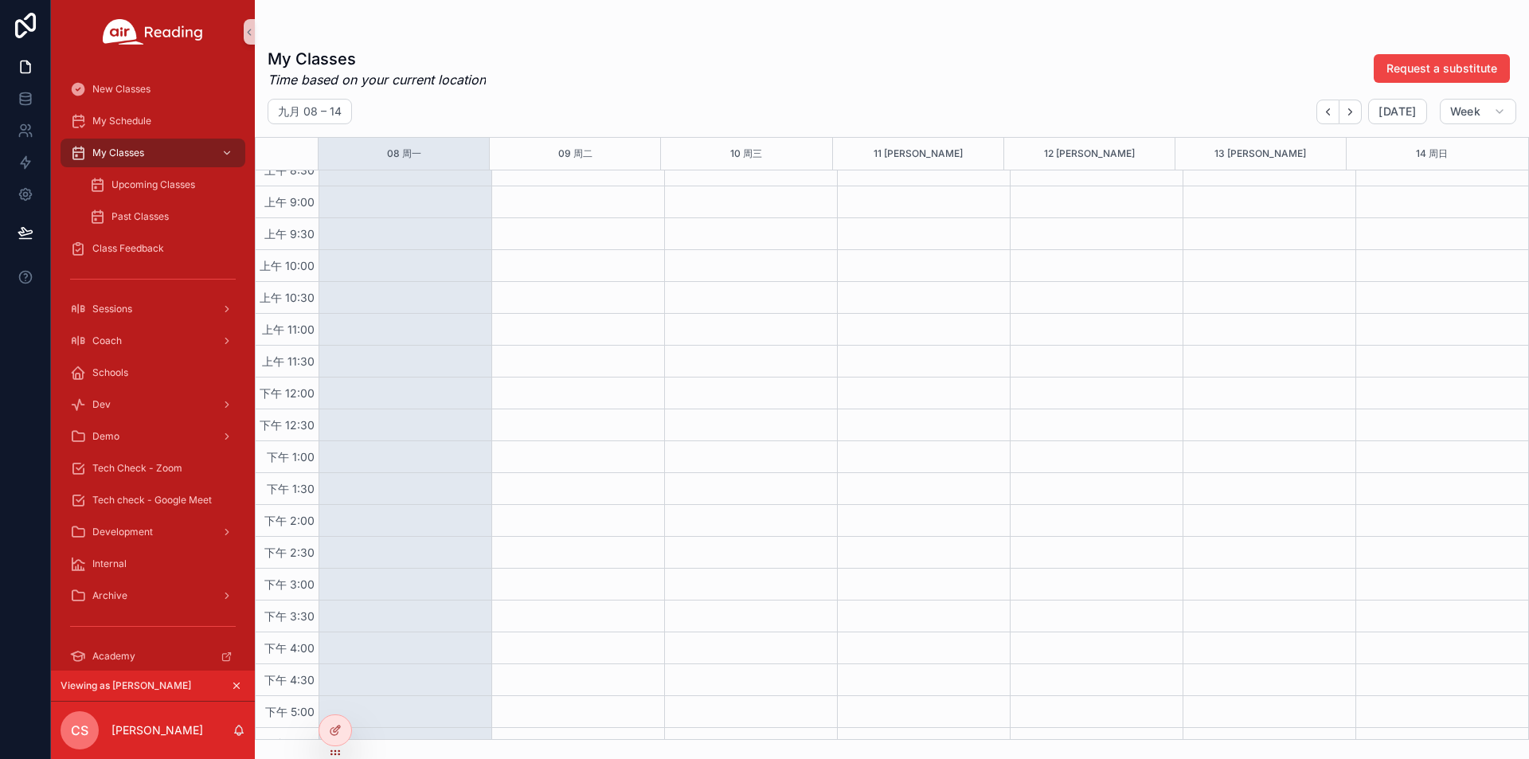
scroll to position [960, 0]
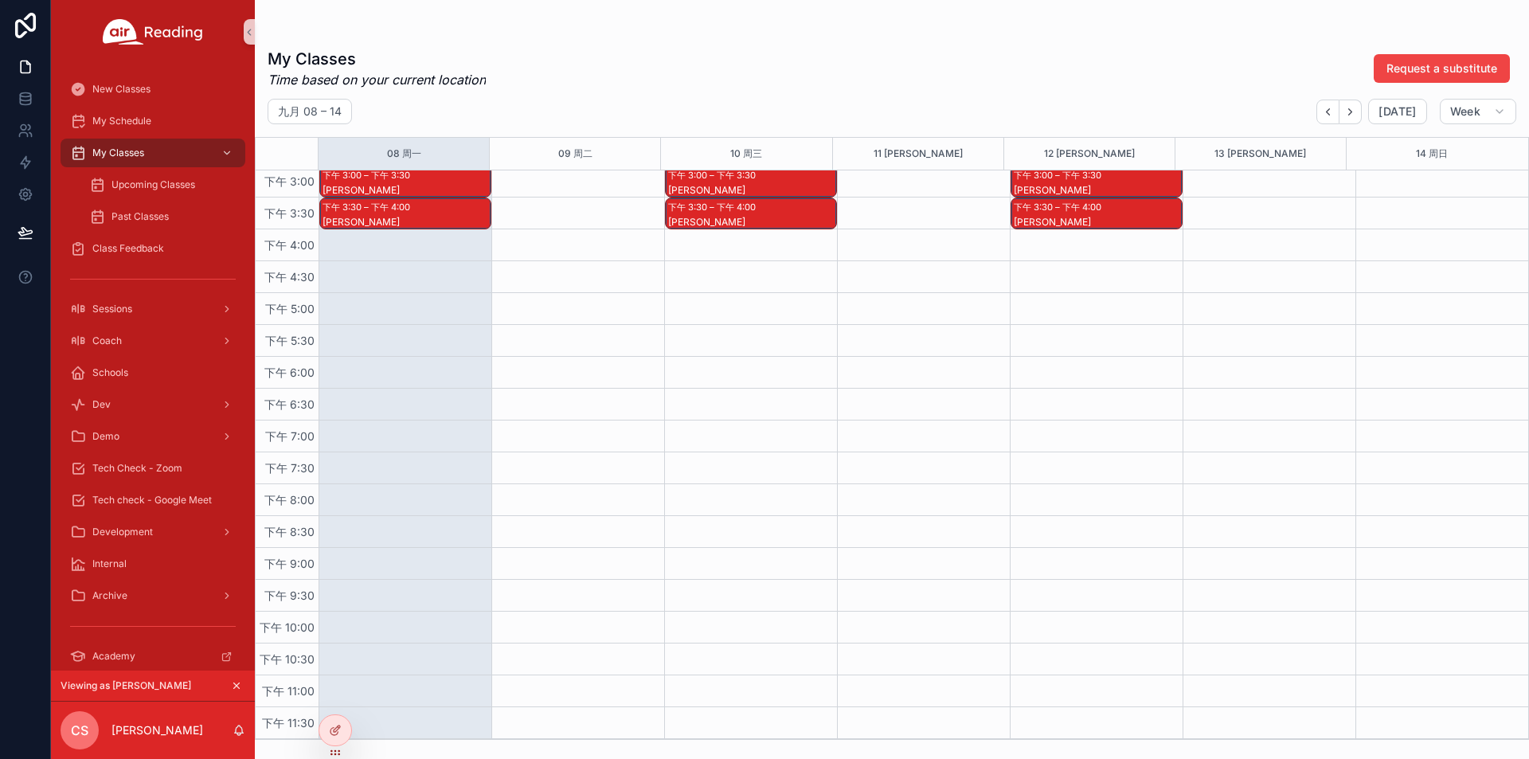
click at [736, 209] on div "下午 3:30 – 下午 4:00" at bounding box center [714, 207] width 92 height 16
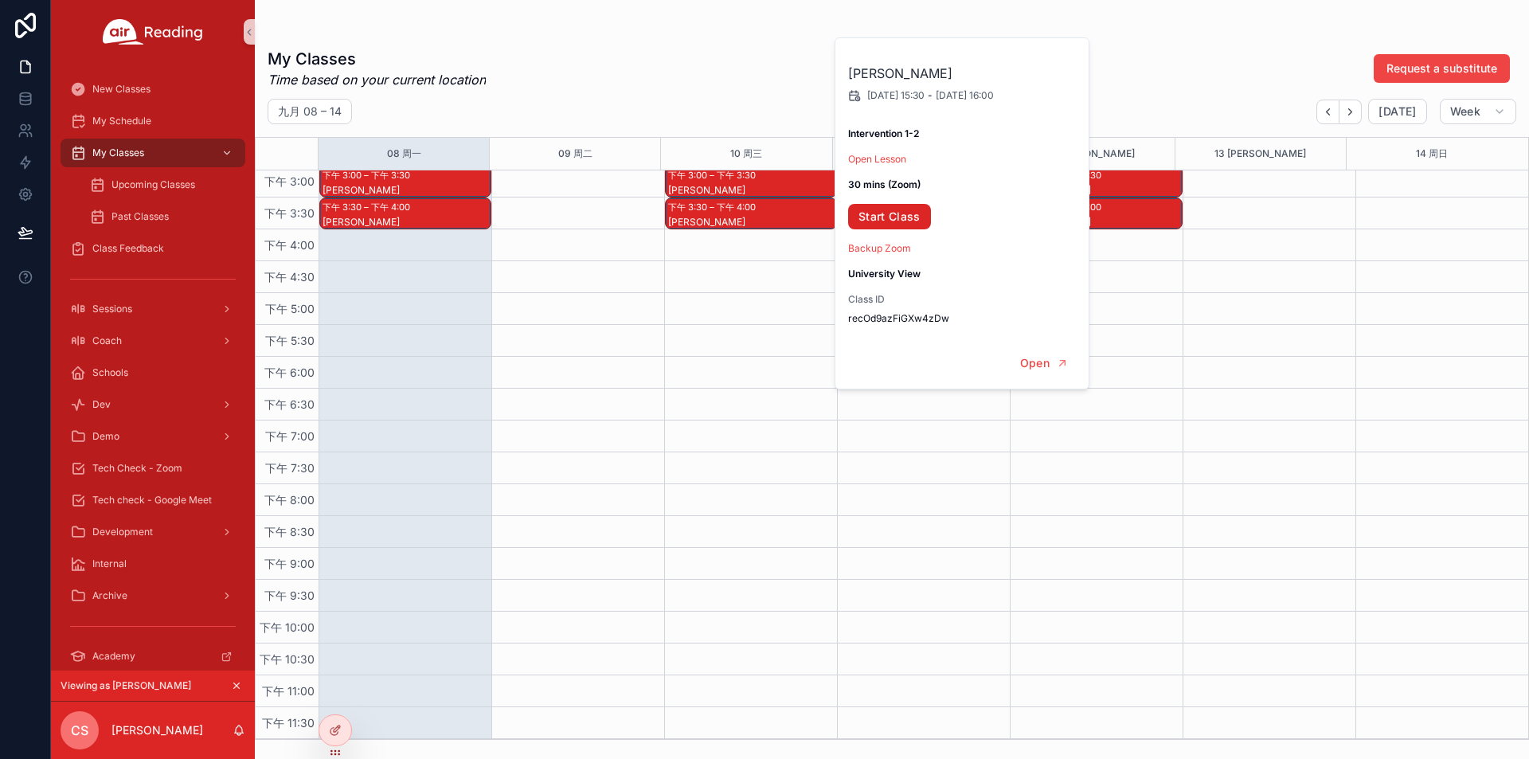
click at [891, 214] on link "Start Class" at bounding box center [889, 216] width 83 height 25
click at [133, 237] on div "Class Feedback" at bounding box center [153, 248] width 166 height 25
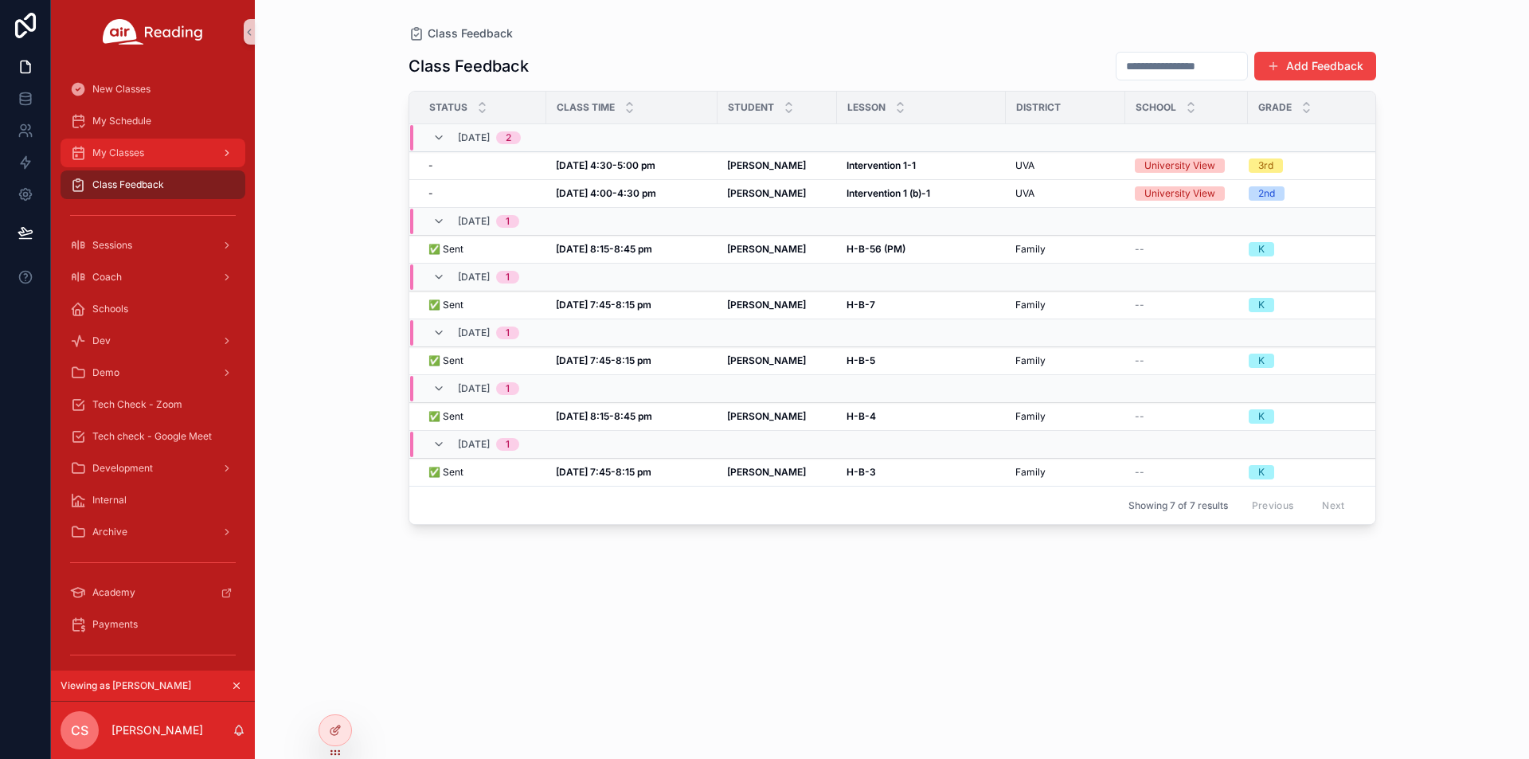
click at [143, 147] on span "My Classes" at bounding box center [118, 153] width 52 height 13
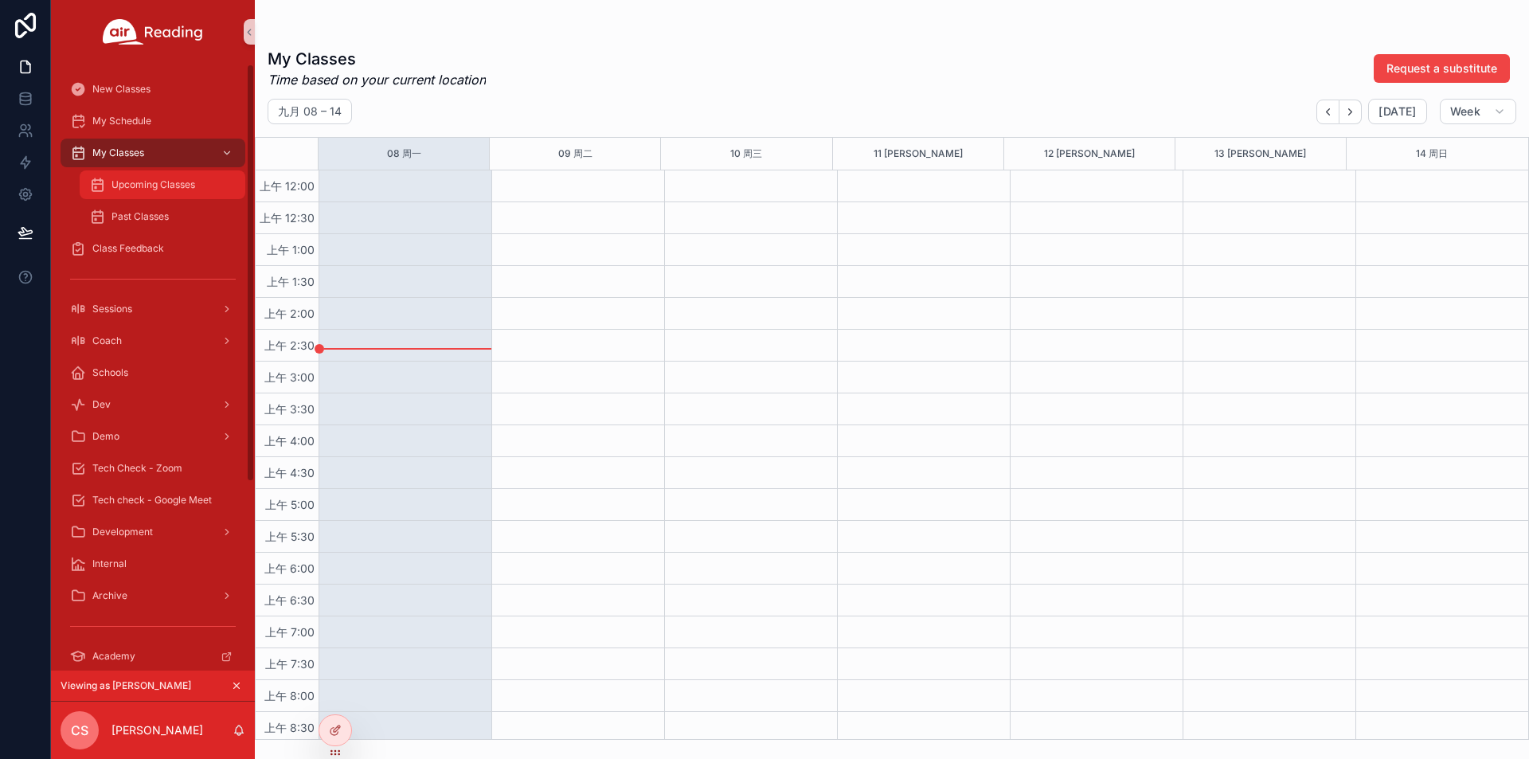
drag, startPoint x: 139, startPoint y: 182, endPoint x: 217, endPoint y: 192, distance: 79.4
click at [139, 182] on span "Upcoming Classes" at bounding box center [153, 184] width 84 height 13
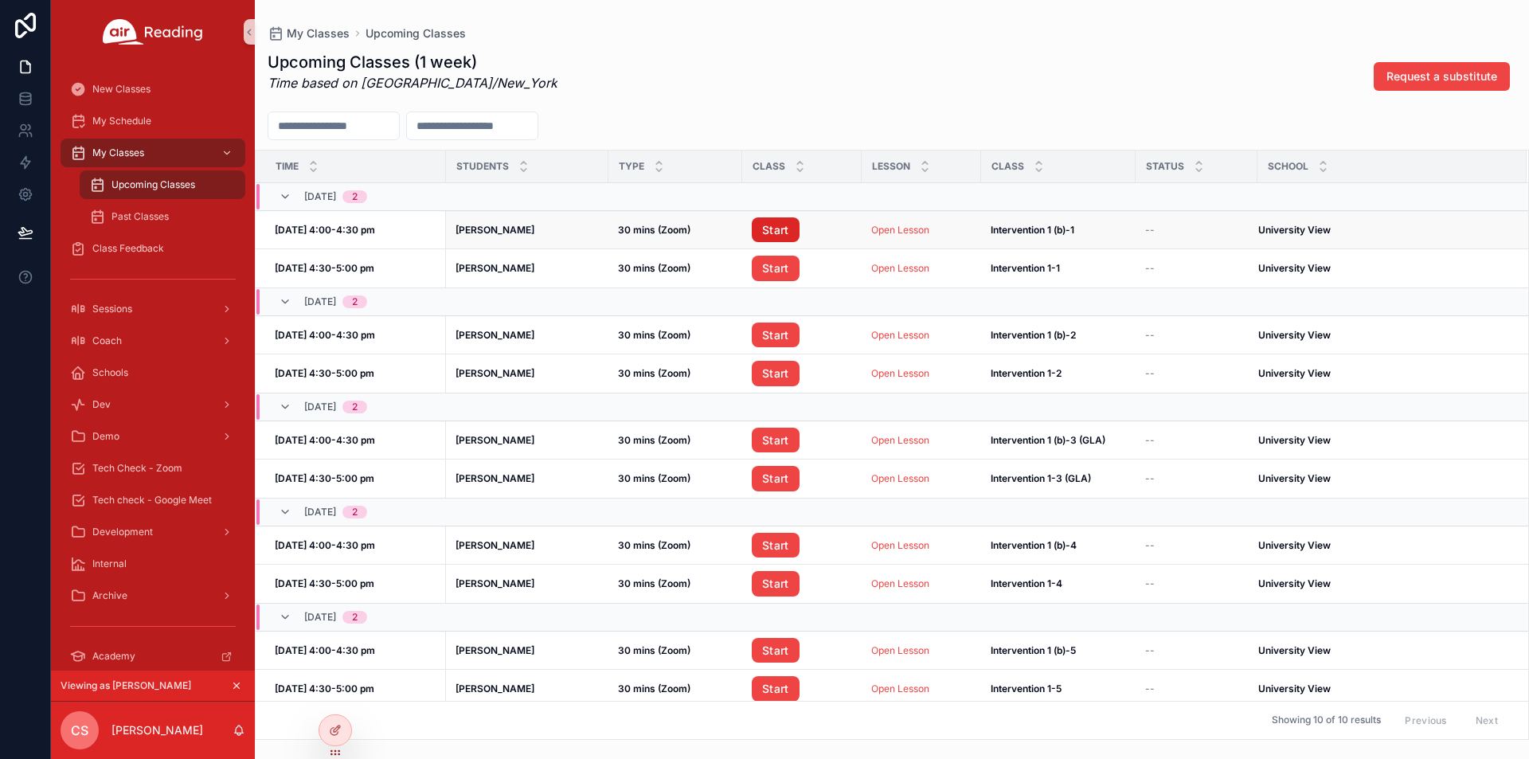
click at [780, 228] on link "Start" at bounding box center [776, 229] width 48 height 25
click at [922, 232] on link "Open Lesson" at bounding box center [900, 230] width 58 height 12
drag, startPoint x: 146, startPoint y: 252, endPoint x: 362, endPoint y: 251, distance: 215.8
click at [146, 251] on span "Class Feedback" at bounding box center [128, 248] width 72 height 13
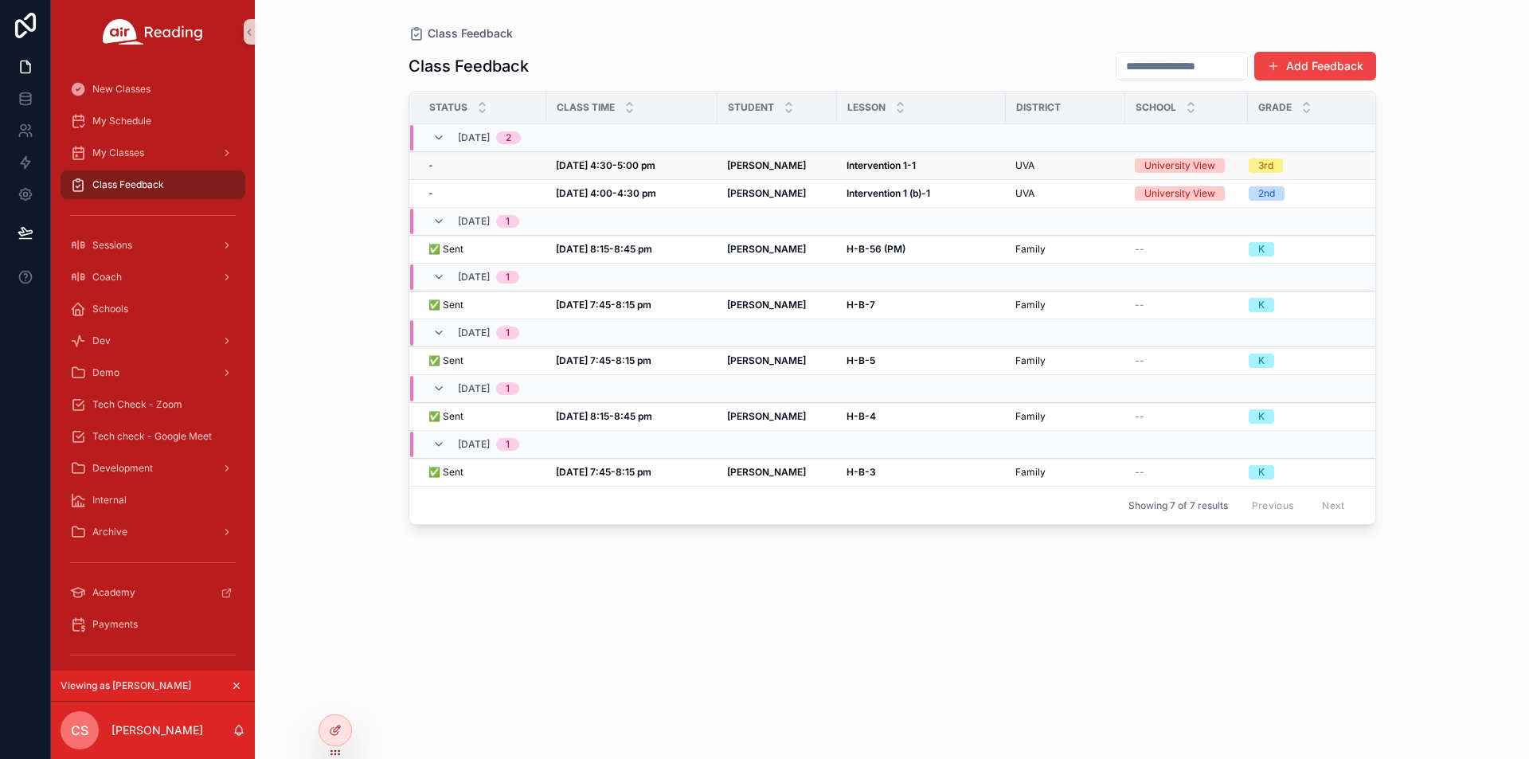
click at [584, 166] on strong "[DATE] 4:30-5:00 pm" at bounding box center [606, 165] width 100 height 12
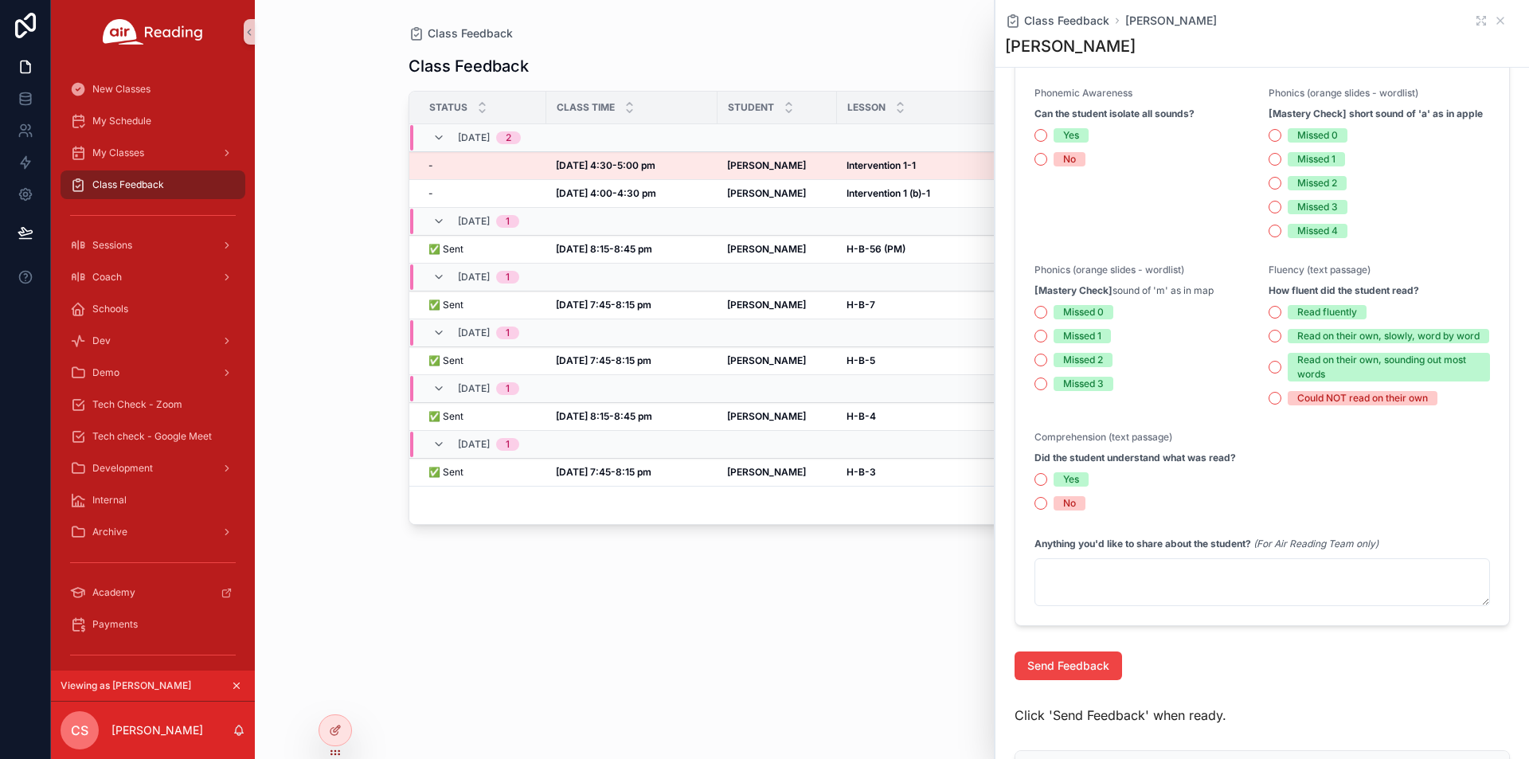
scroll to position [814, 0]
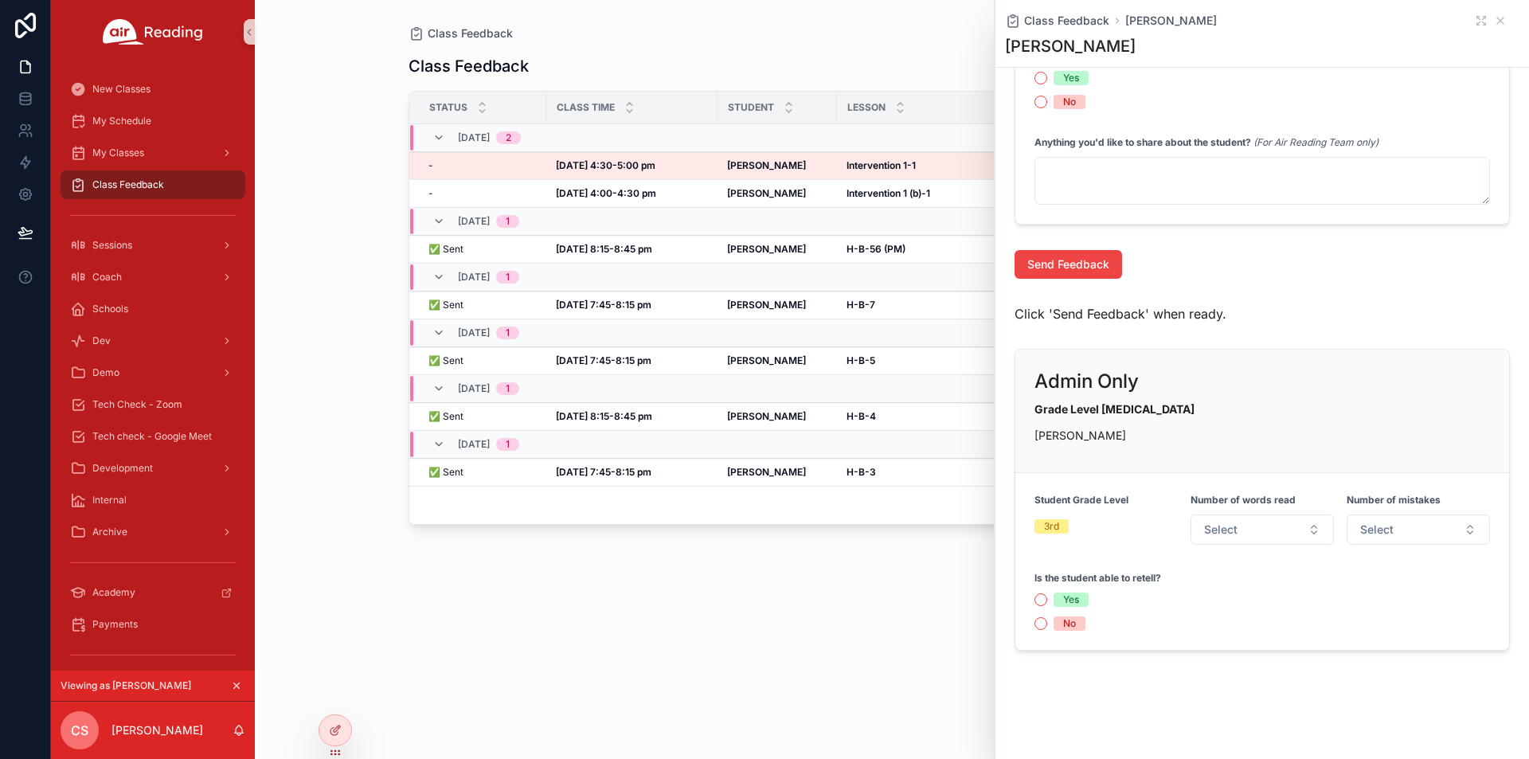
click at [711, 662] on div "Class Feedback Add Feedback Status Class Time Student [GEOGRAPHIC_DATA] Grade […" at bounding box center [891, 390] width 967 height 698
